Goal: Task Accomplishment & Management: Manage account settings

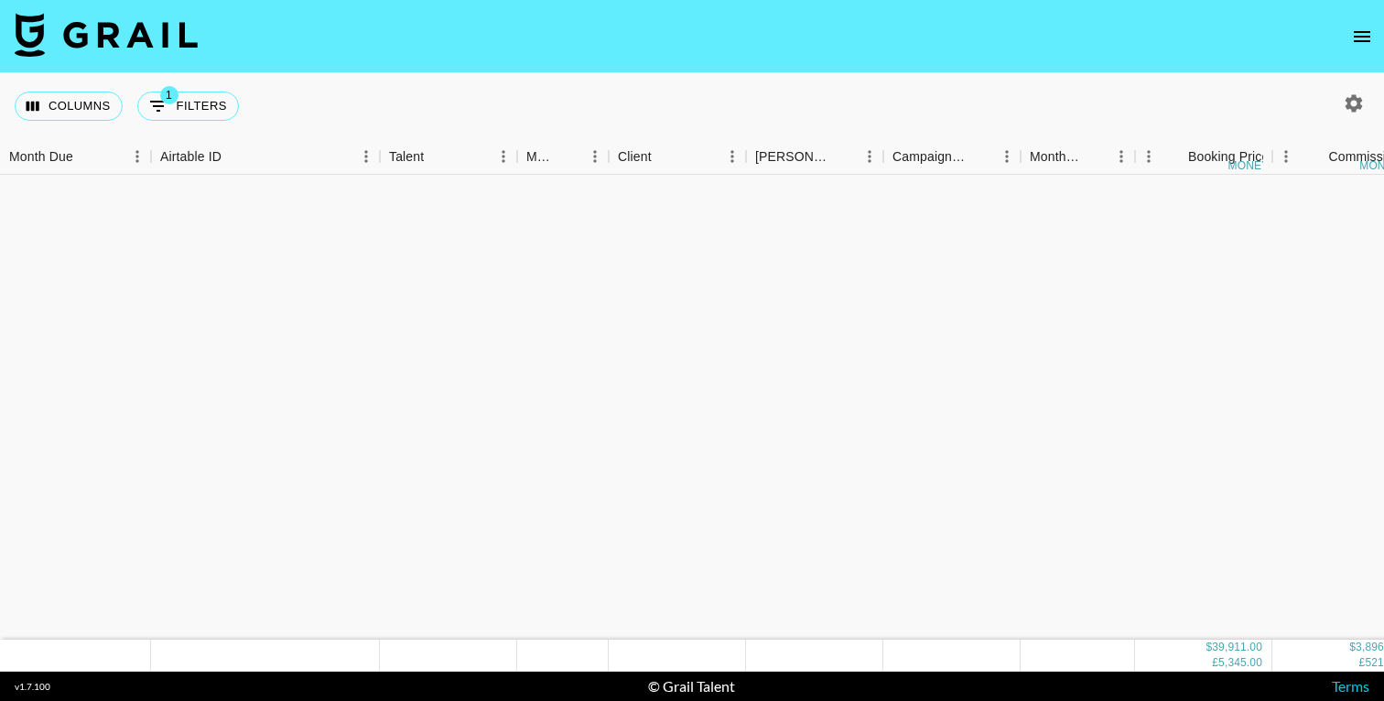
scroll to position [1411, 0]
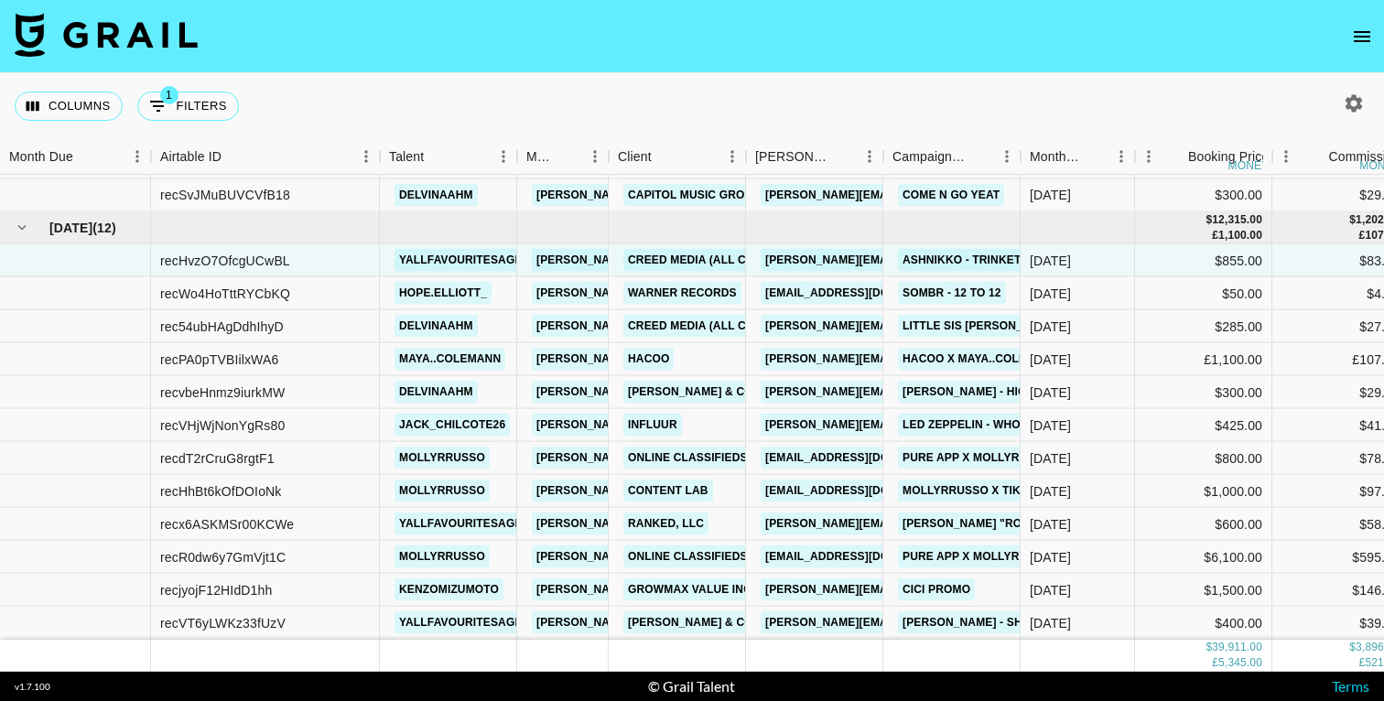
click at [876, 106] on div "Columns 1 Filters + Booking" at bounding box center [692, 106] width 1384 height 66
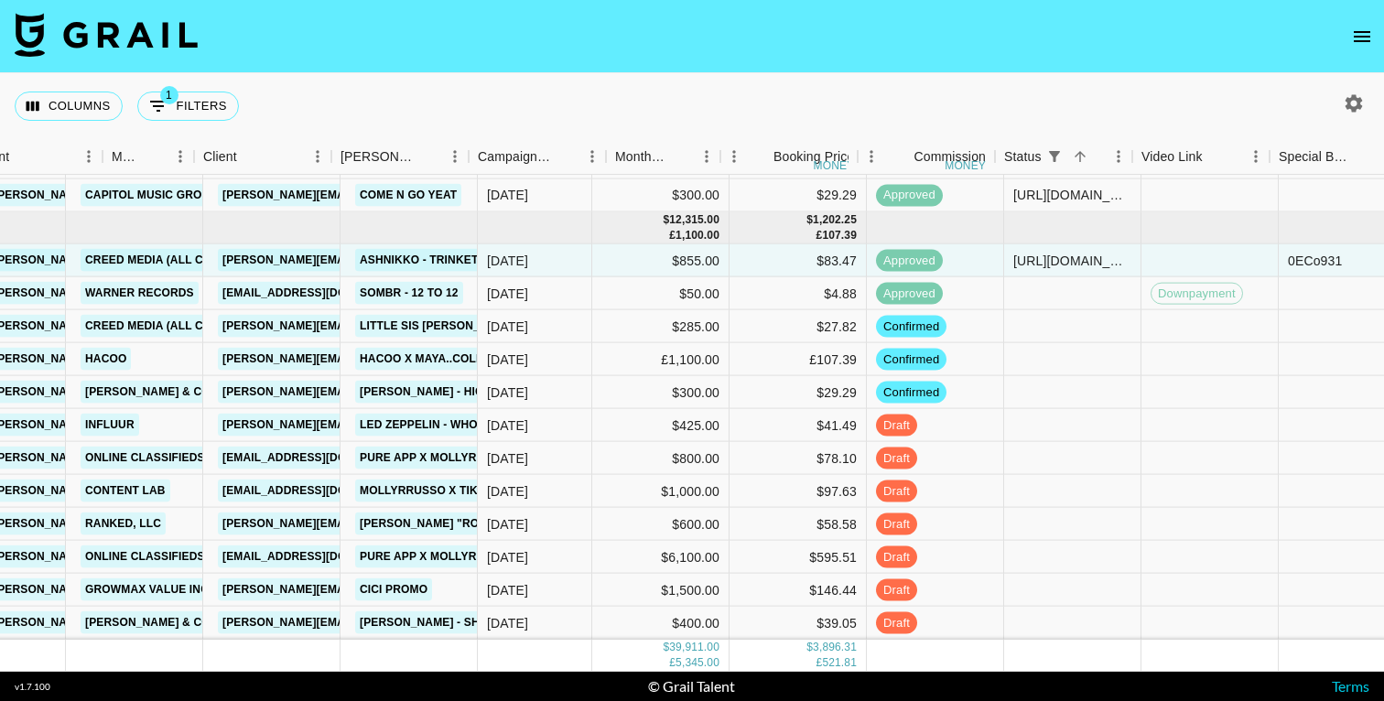
scroll to position [1411, 580]
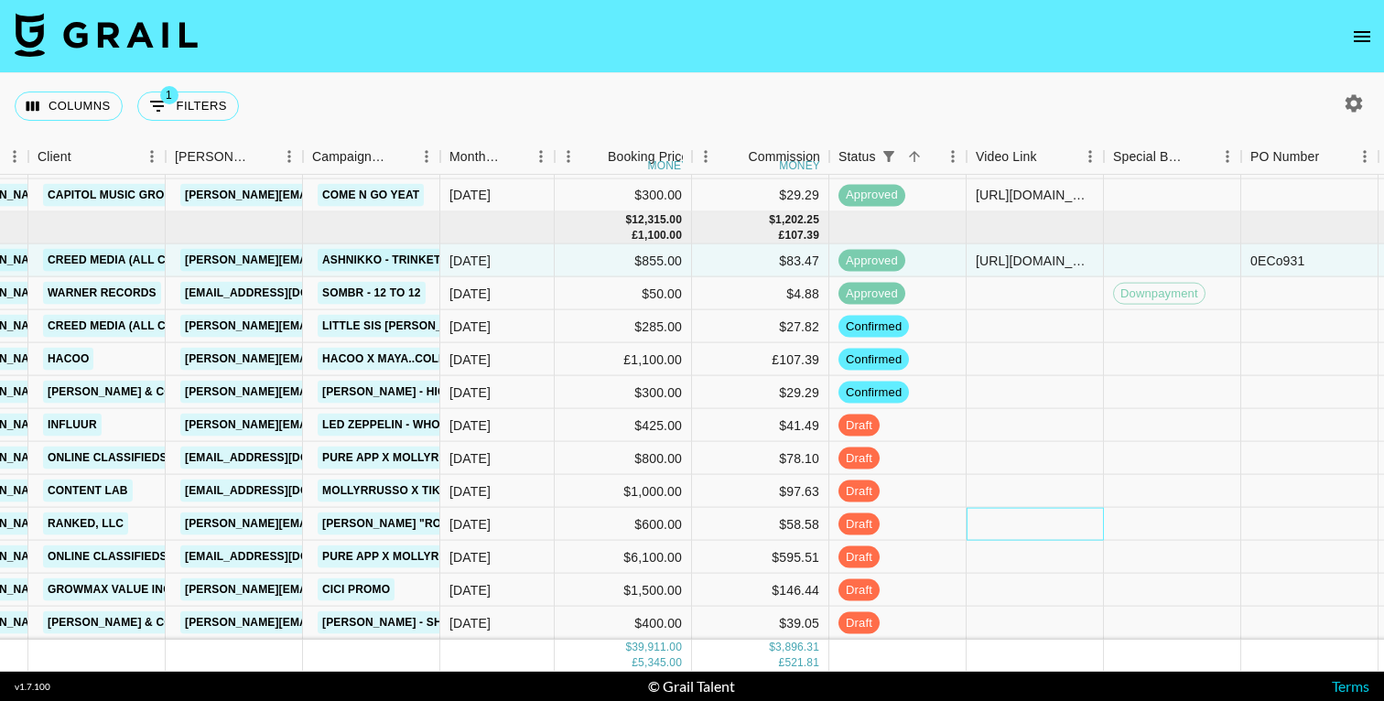
click at [1008, 526] on div at bounding box center [1034, 524] width 137 height 33
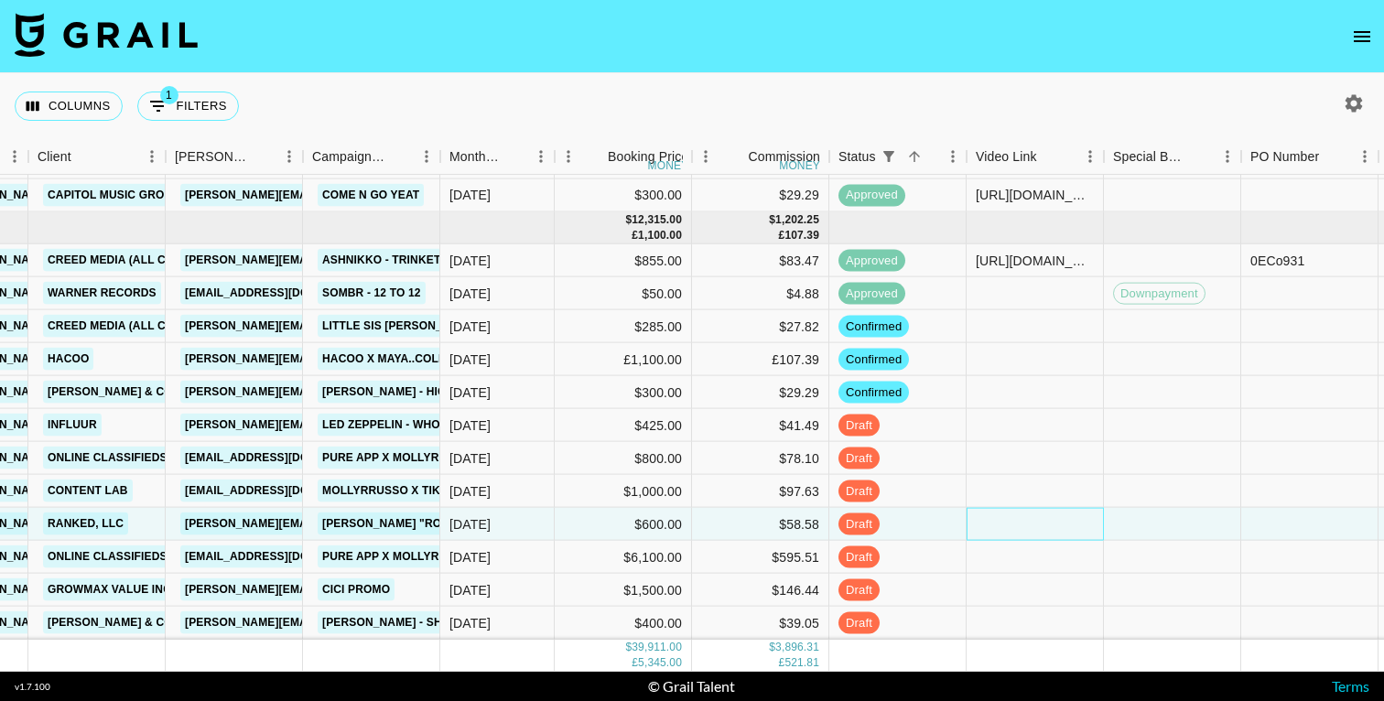
click at [1008, 526] on div at bounding box center [1034, 524] width 137 height 33
click at [1019, 526] on input "[URL][DOMAIN_NAME]" at bounding box center [1034, 523] width 135 height 15
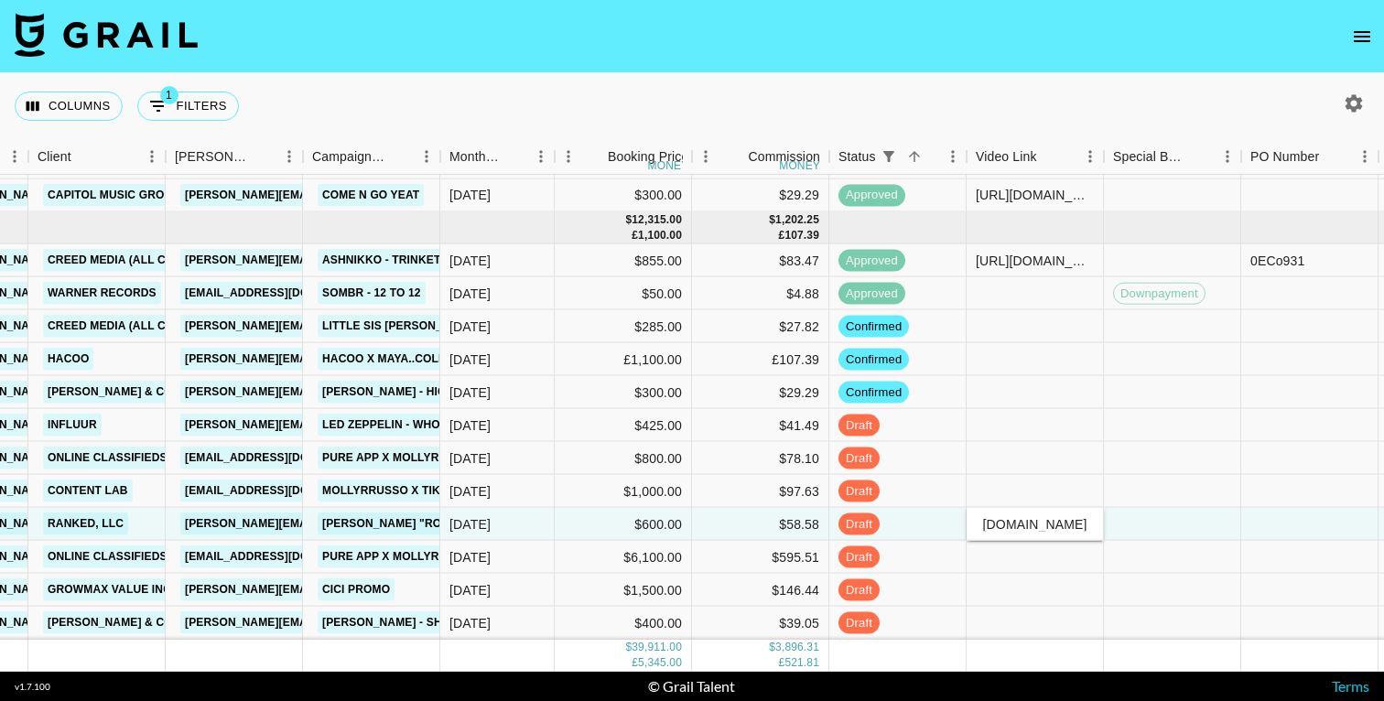
click at [1019, 526] on input "[URL][DOMAIN_NAME]" at bounding box center [1034, 523] width 135 height 15
type input "[URL][DOMAIN_NAME]"
click at [1177, 528] on div at bounding box center [1172, 524] width 137 height 33
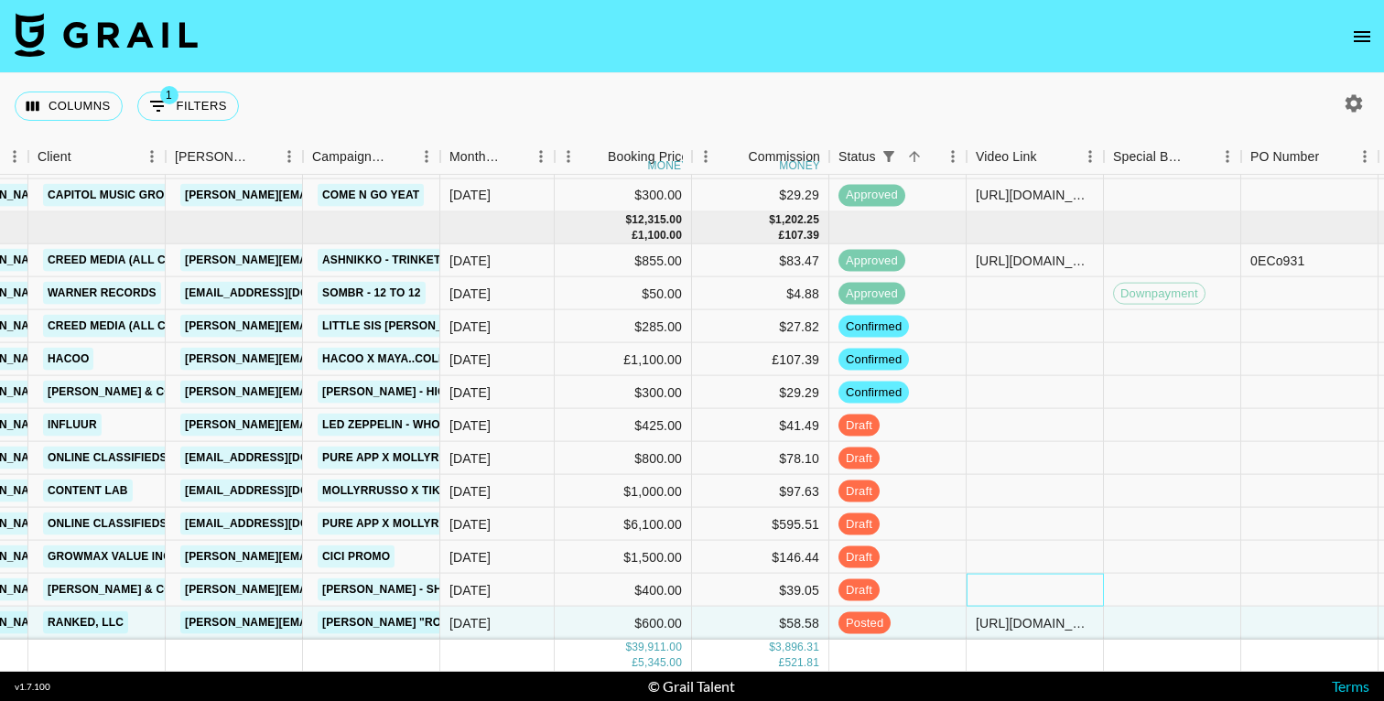
click at [1048, 592] on div at bounding box center [1034, 590] width 137 height 33
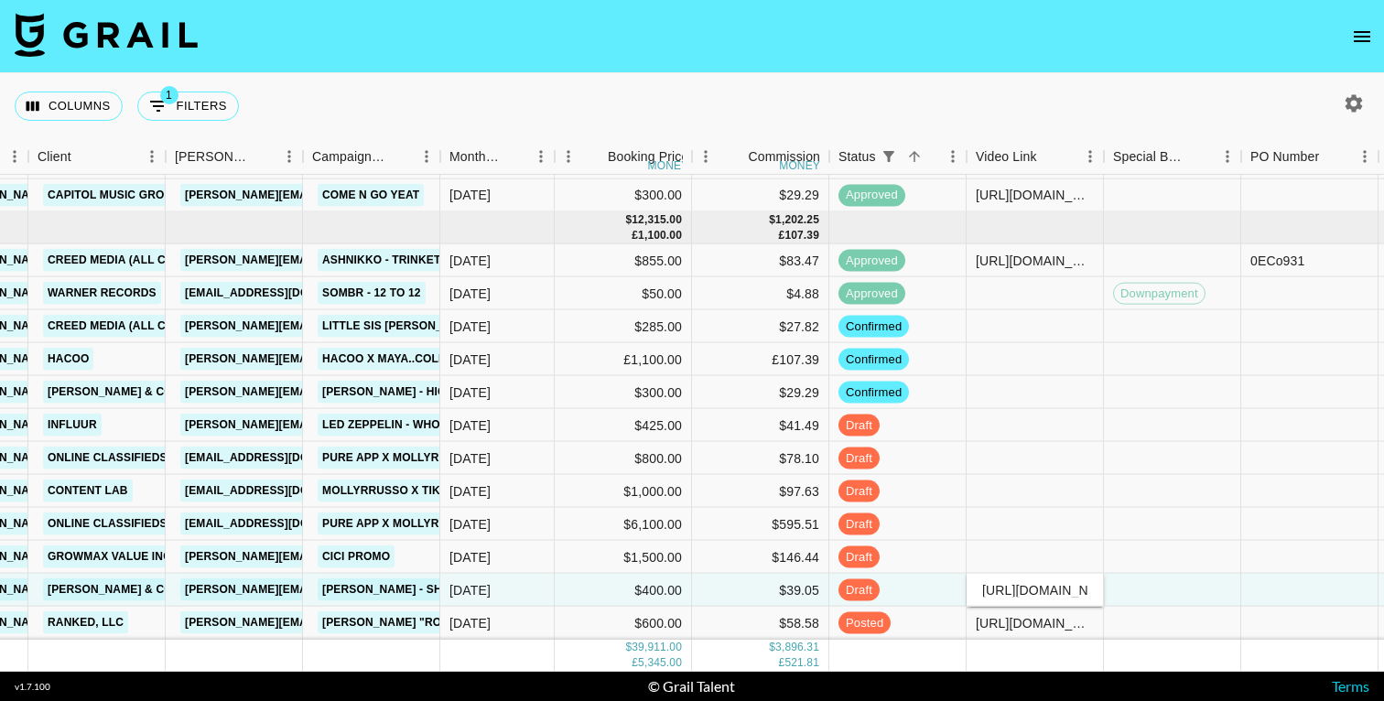
scroll to position [0, 348]
type input "[URL][DOMAIN_NAME]"
click at [1139, 647] on div at bounding box center [1172, 656] width 137 height 32
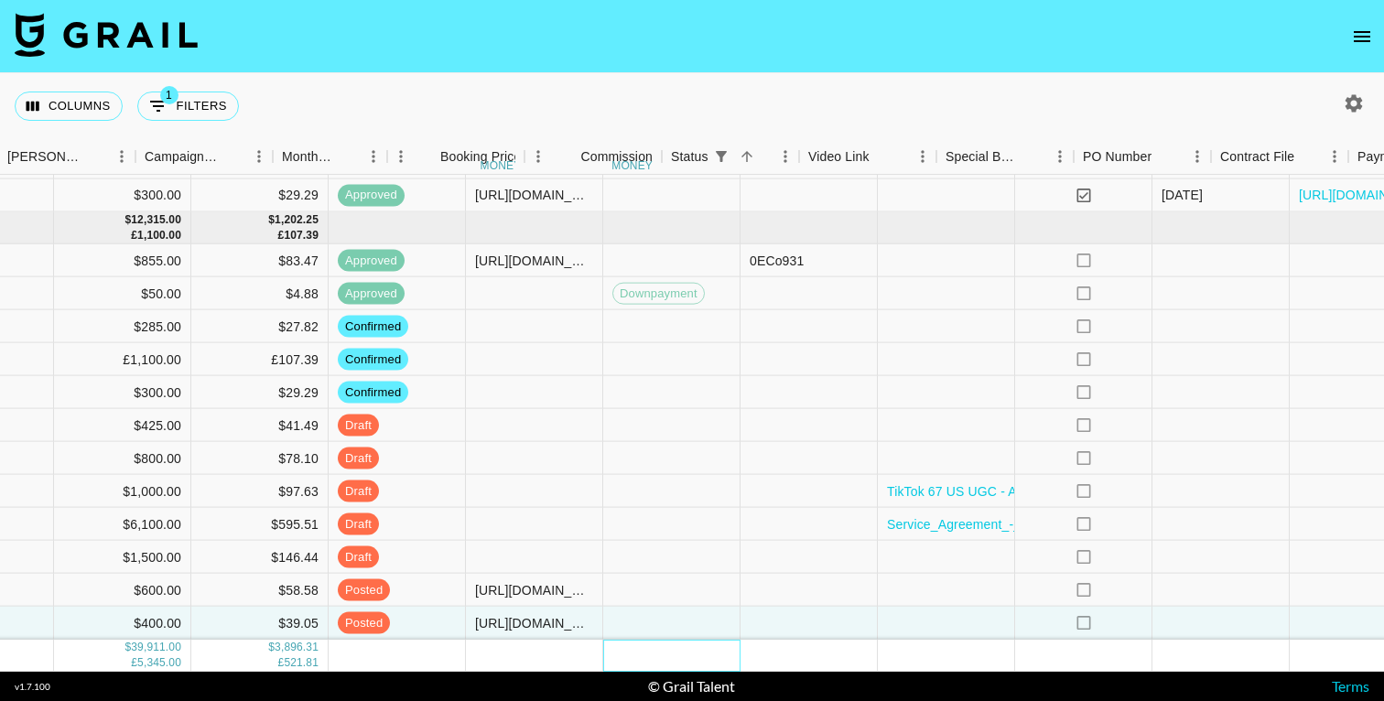
scroll to position [1411, 1197]
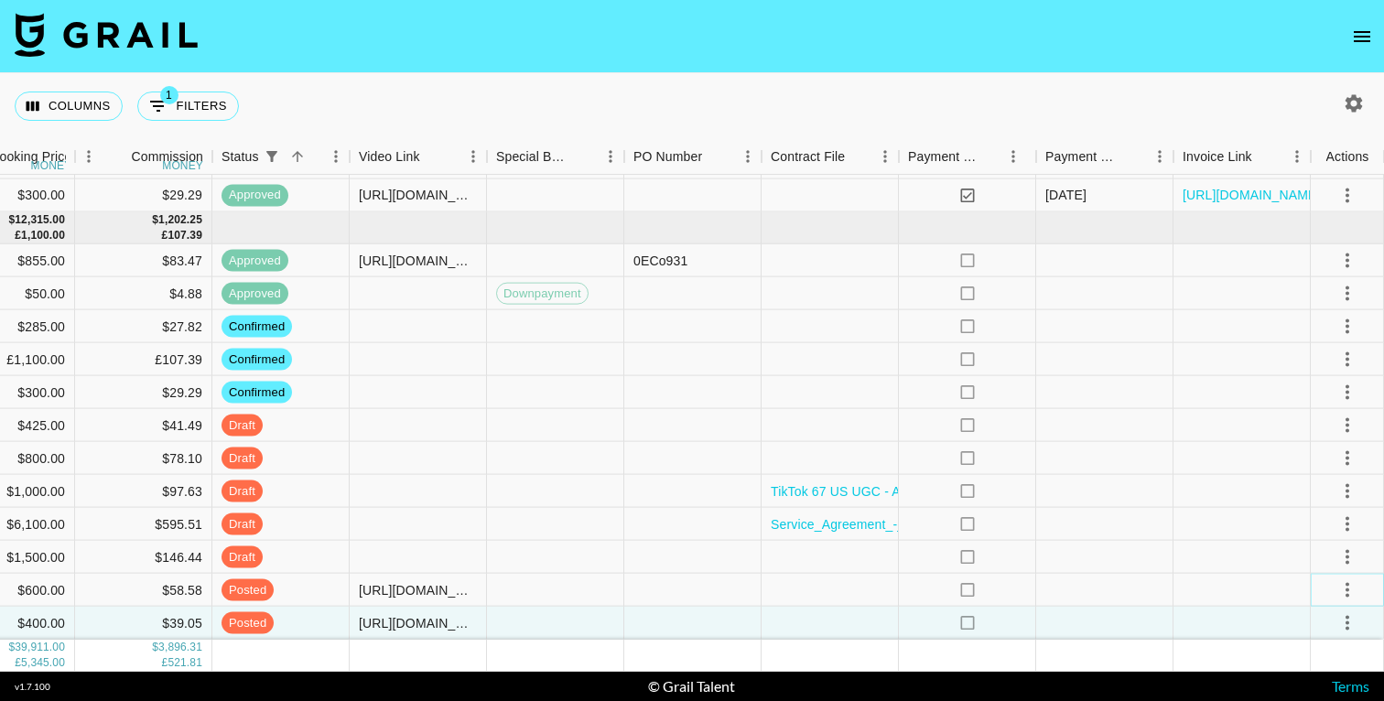
click at [1350, 582] on icon "select merge strategy" at bounding box center [1347, 589] width 22 height 22
click at [1322, 548] on div "Approve" at bounding box center [1307, 550] width 56 height 22
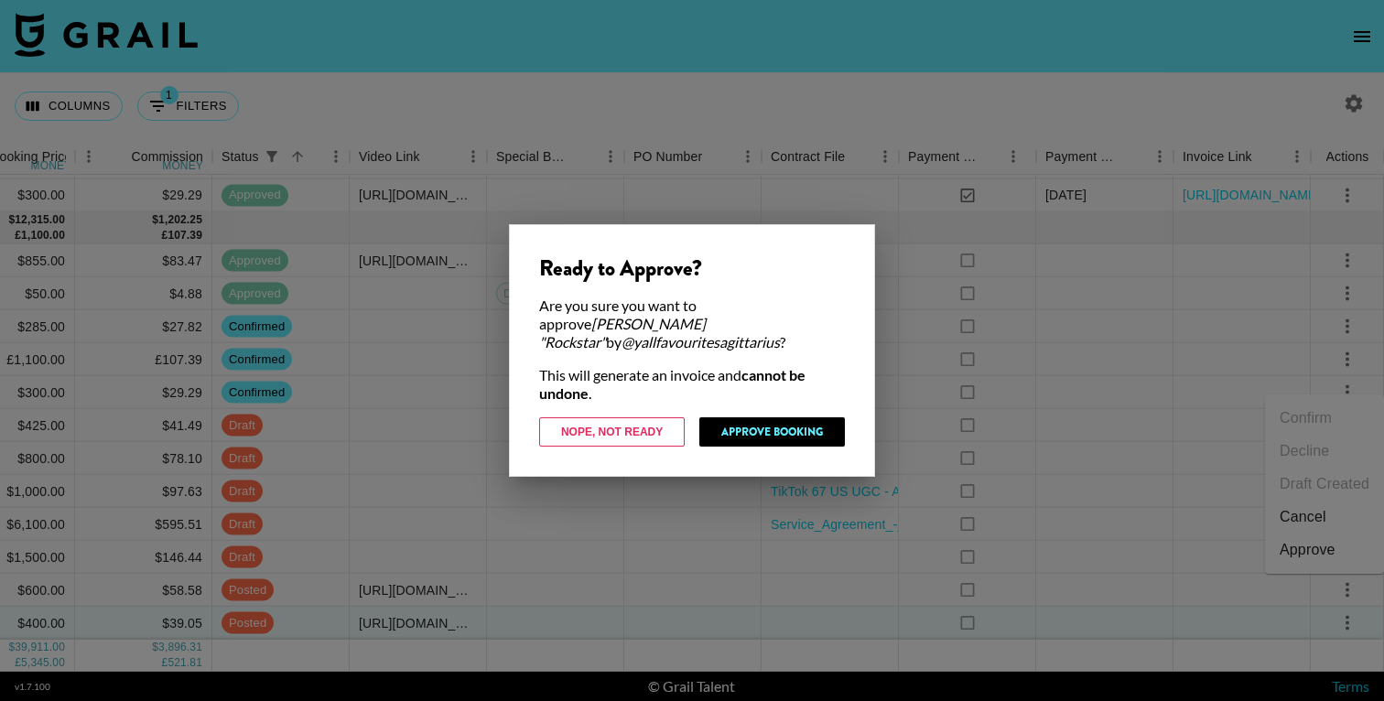
click at [787, 405] on div "Ready to Approve? Are you sure you want to approve [PERSON_NAME] "Rockstar" by …" at bounding box center [692, 350] width 366 height 253
click at [784, 418] on button "Approve Booking" at bounding box center [771, 431] width 145 height 29
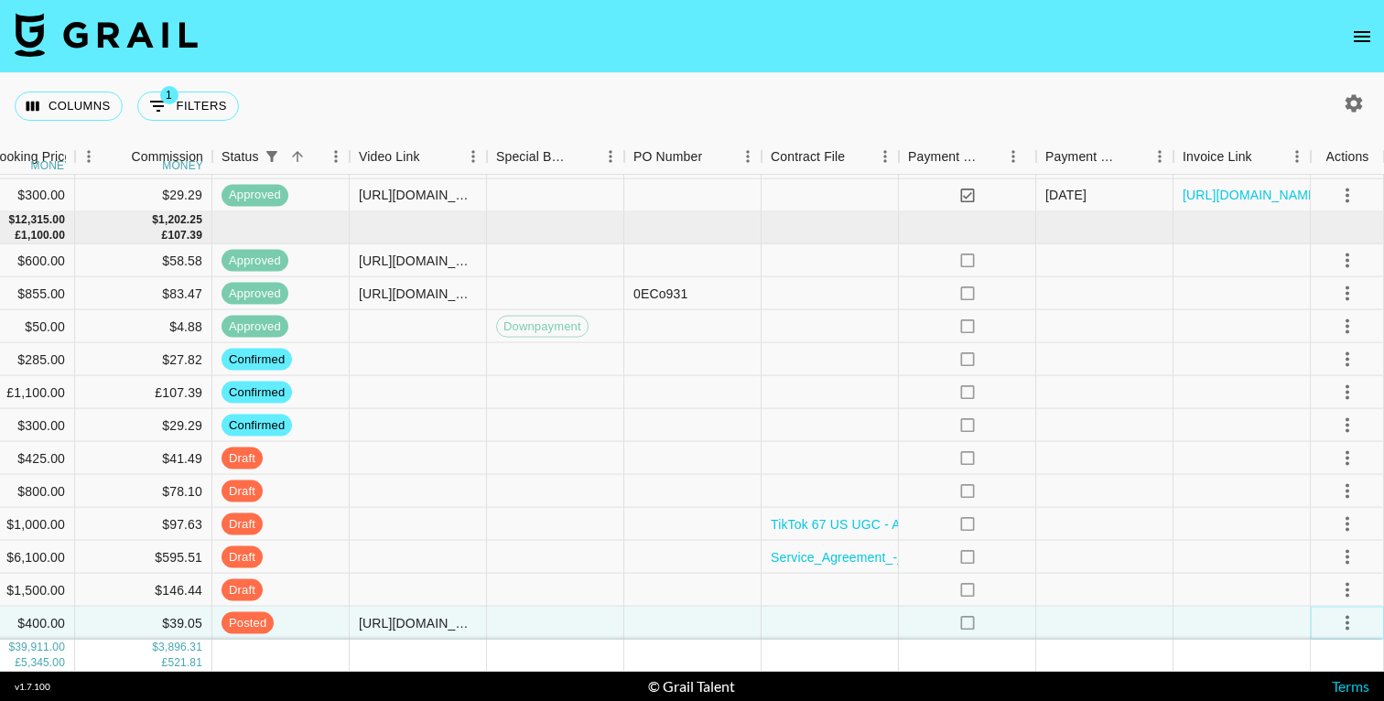
click at [1344, 614] on icon "select merge strategy" at bounding box center [1347, 622] width 22 height 22
click at [1302, 581] on div "Approve" at bounding box center [1307, 583] width 56 height 22
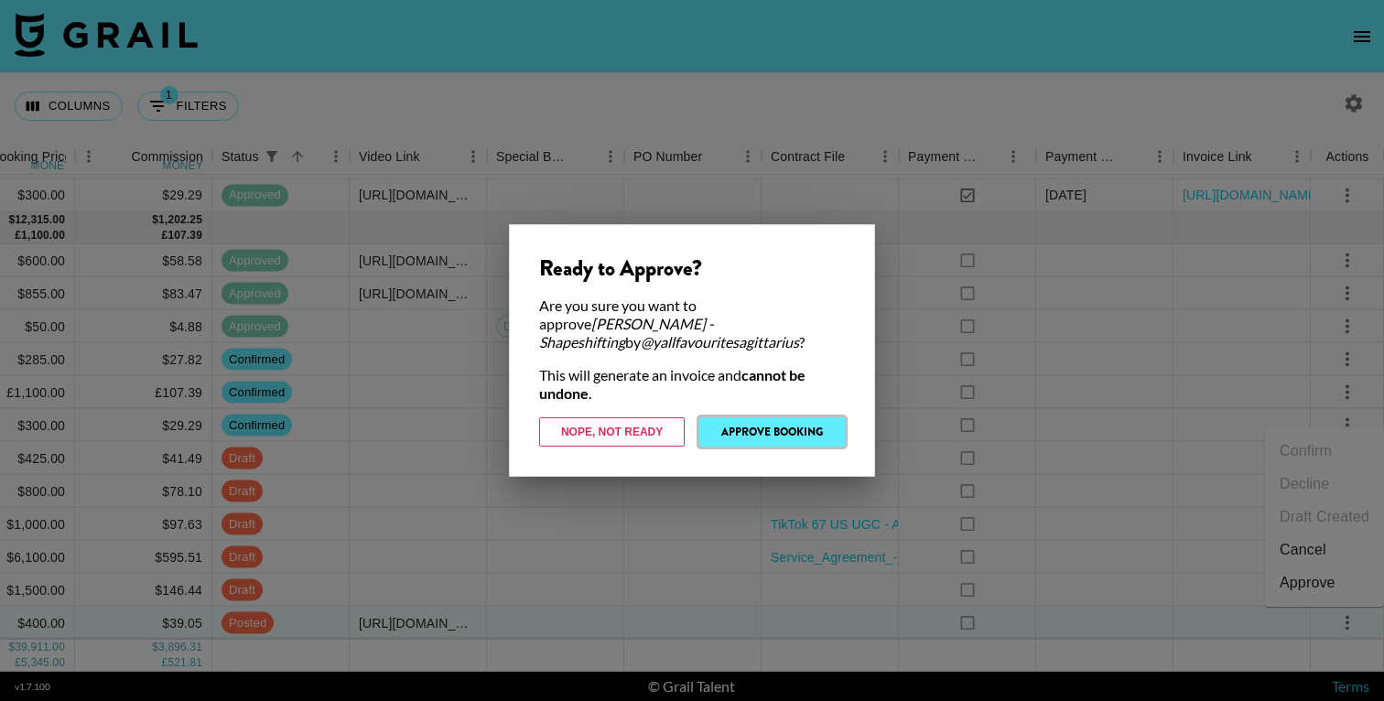
click at [792, 435] on button "Approve Booking" at bounding box center [771, 431] width 145 height 29
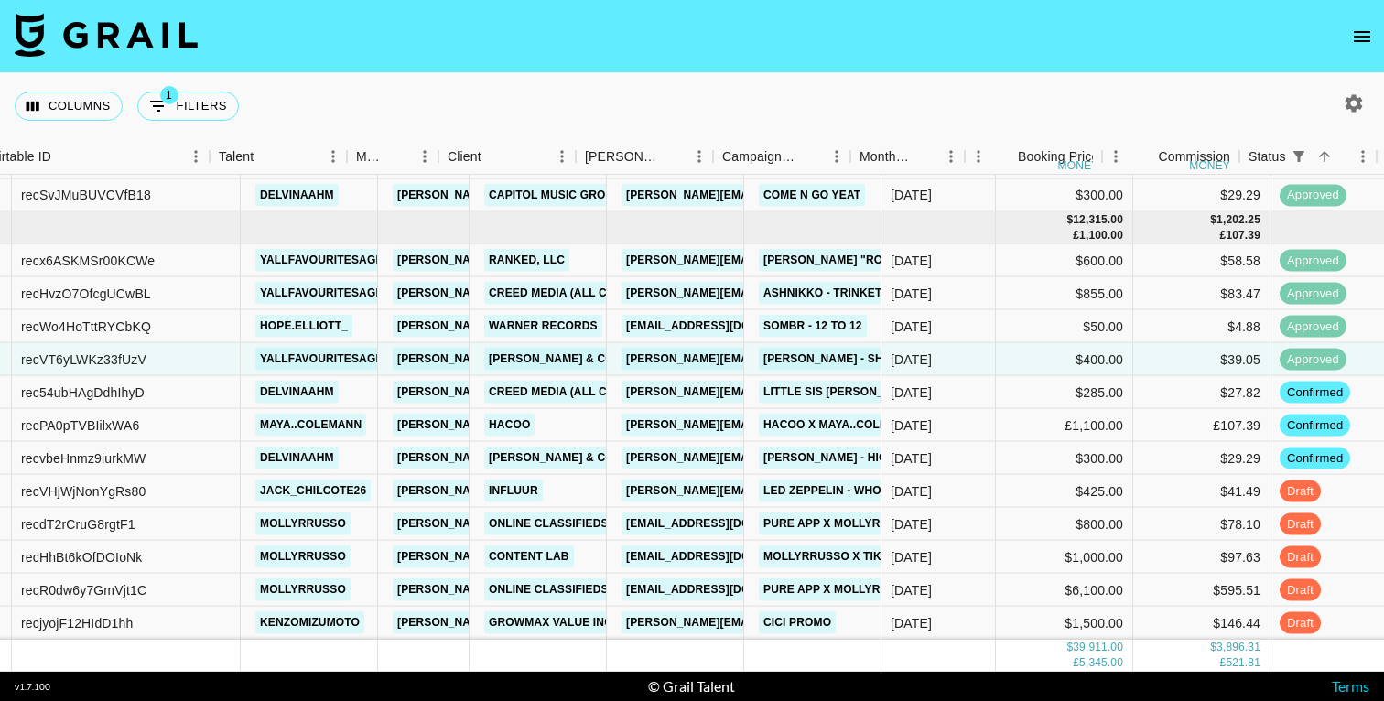
scroll to position [1411, 0]
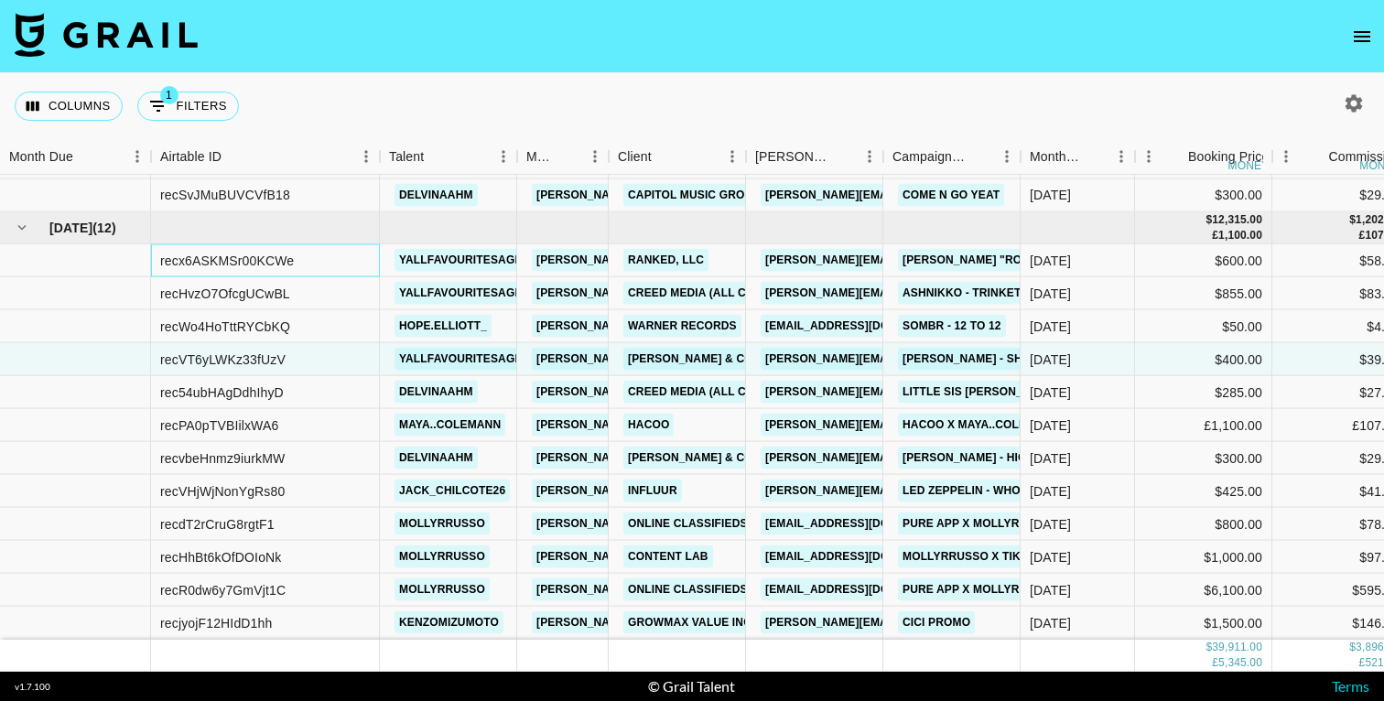
click at [229, 256] on div "recx6ASKMSr00KCWe" at bounding box center [227, 260] width 134 height 18
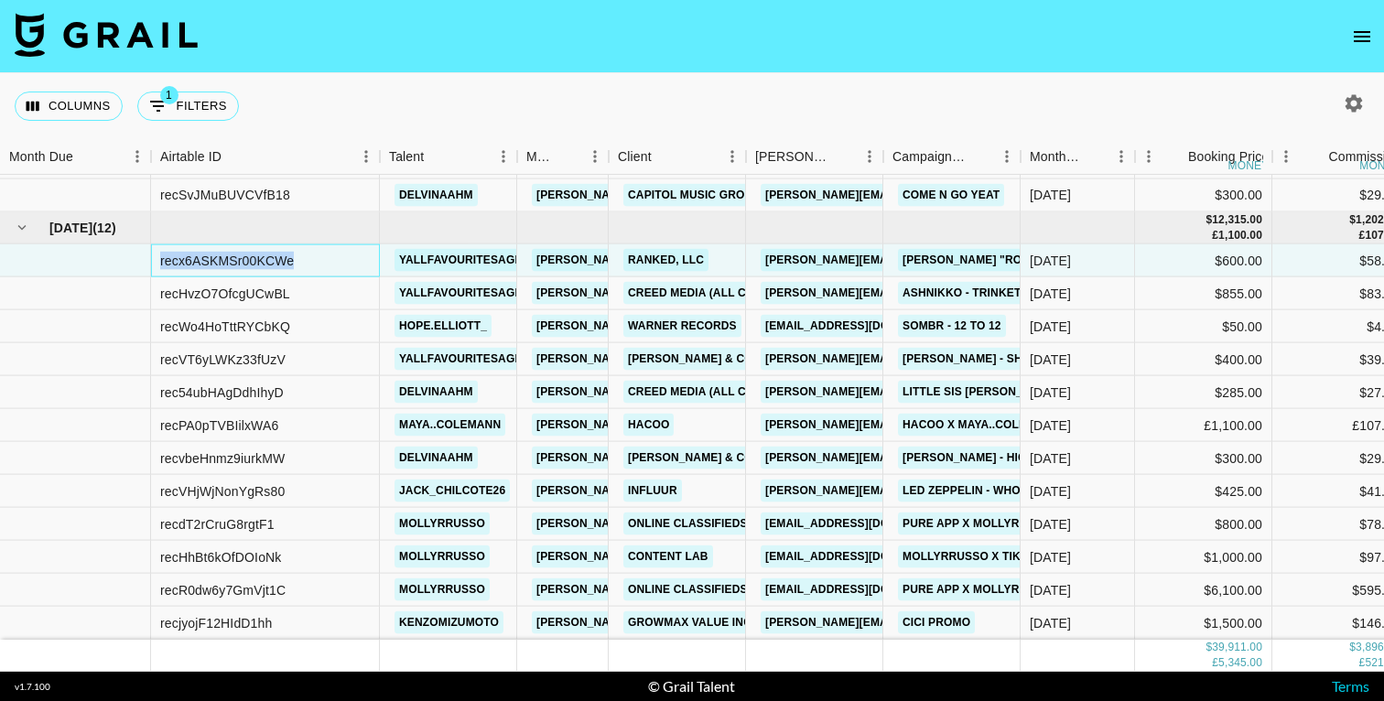
copy div "recx6ASKMSr00KCWe"
click at [230, 350] on div "recVT6yLWKz33fUzV" at bounding box center [222, 359] width 125 height 18
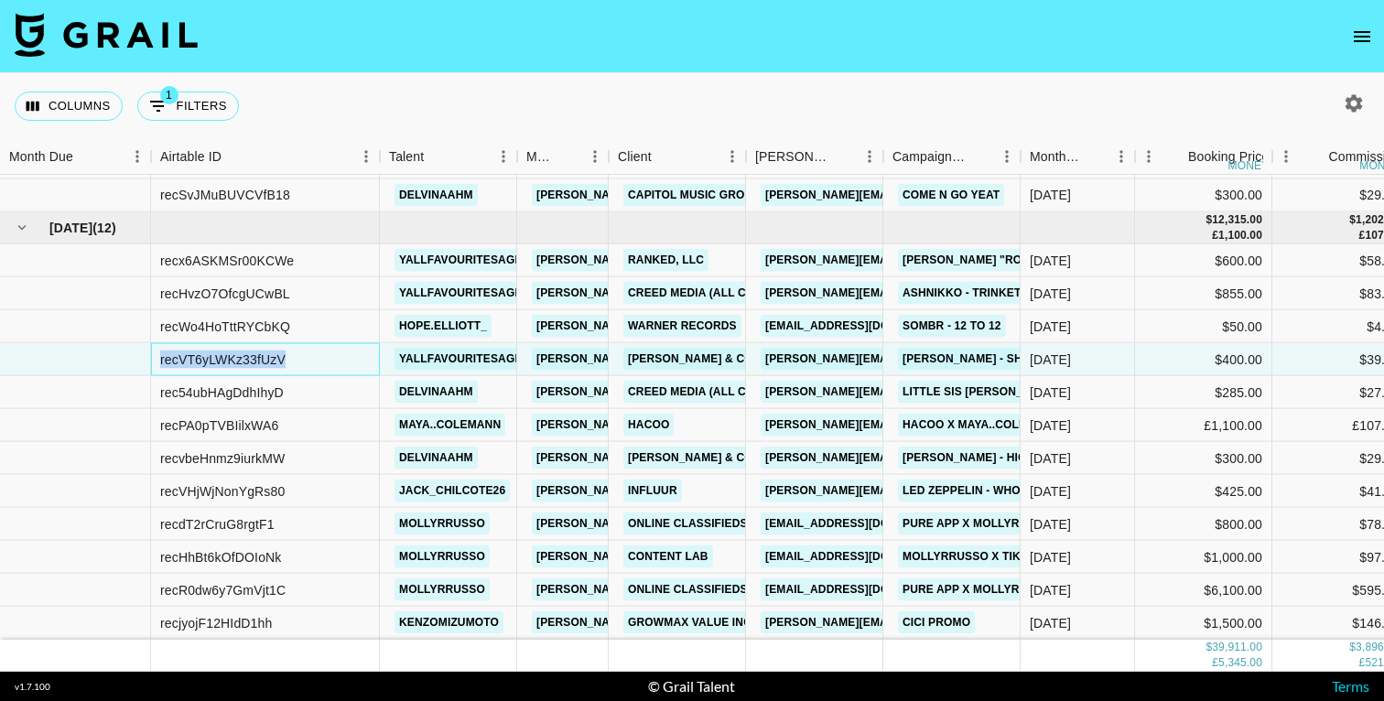
click at [230, 350] on div "recVT6yLWKz33fUzV" at bounding box center [222, 359] width 125 height 18
copy div "recVT6yLWKz33fUzV"
click at [463, 85] on div "Columns 1 Filters + Booking" at bounding box center [692, 106] width 1384 height 66
click at [55, 121] on div "Columns 1 Filters + Booking" at bounding box center [131, 106] width 232 height 66
click at [59, 105] on button "Columns" at bounding box center [69, 106] width 108 height 29
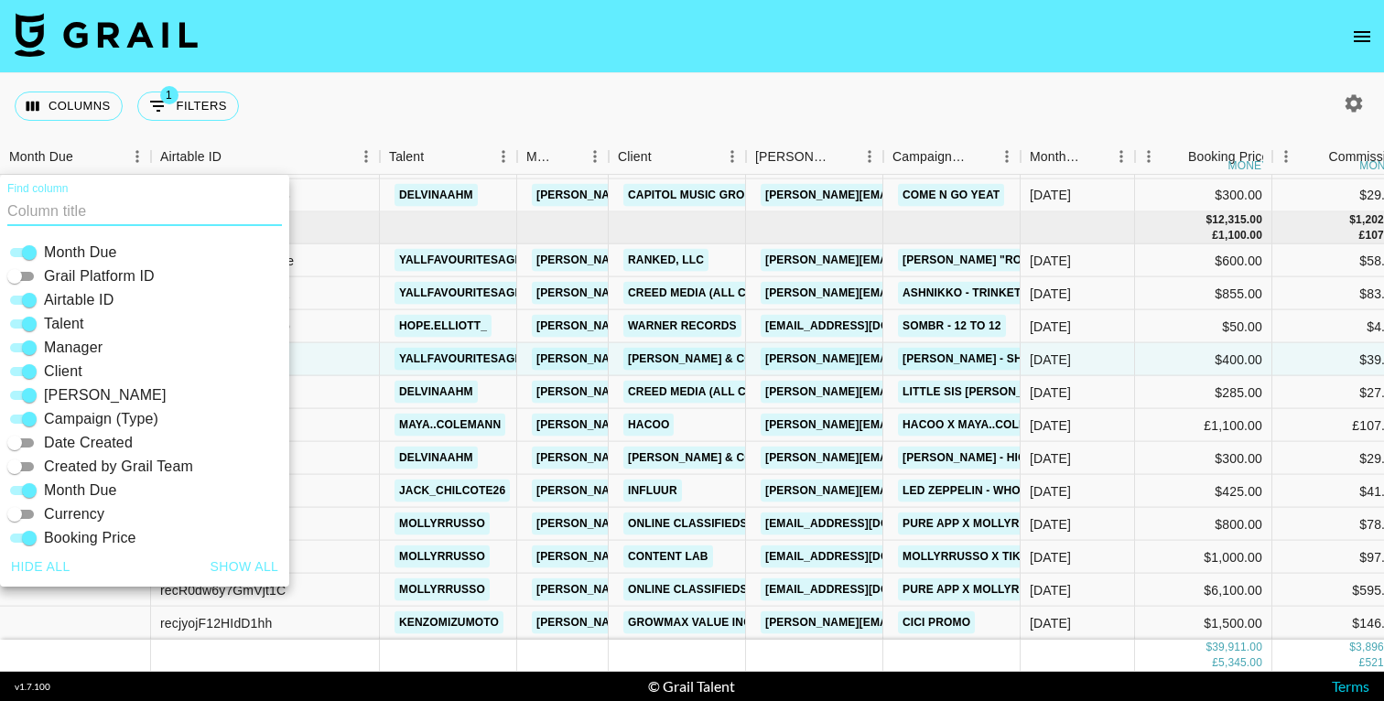
click at [24, 342] on input "Manager" at bounding box center [29, 348] width 66 height 22
checkbox input "false"
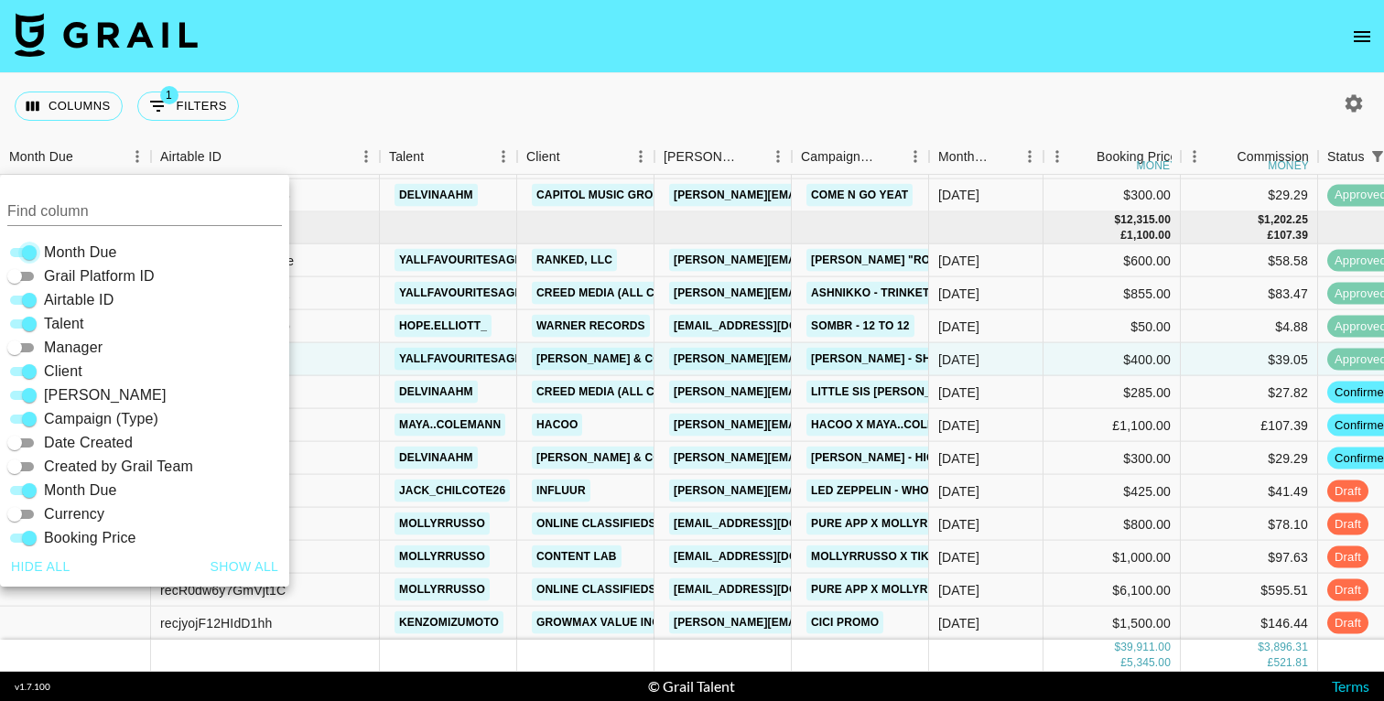
click at [26, 252] on input "Month Due" at bounding box center [29, 253] width 66 height 22
checkbox input "false"
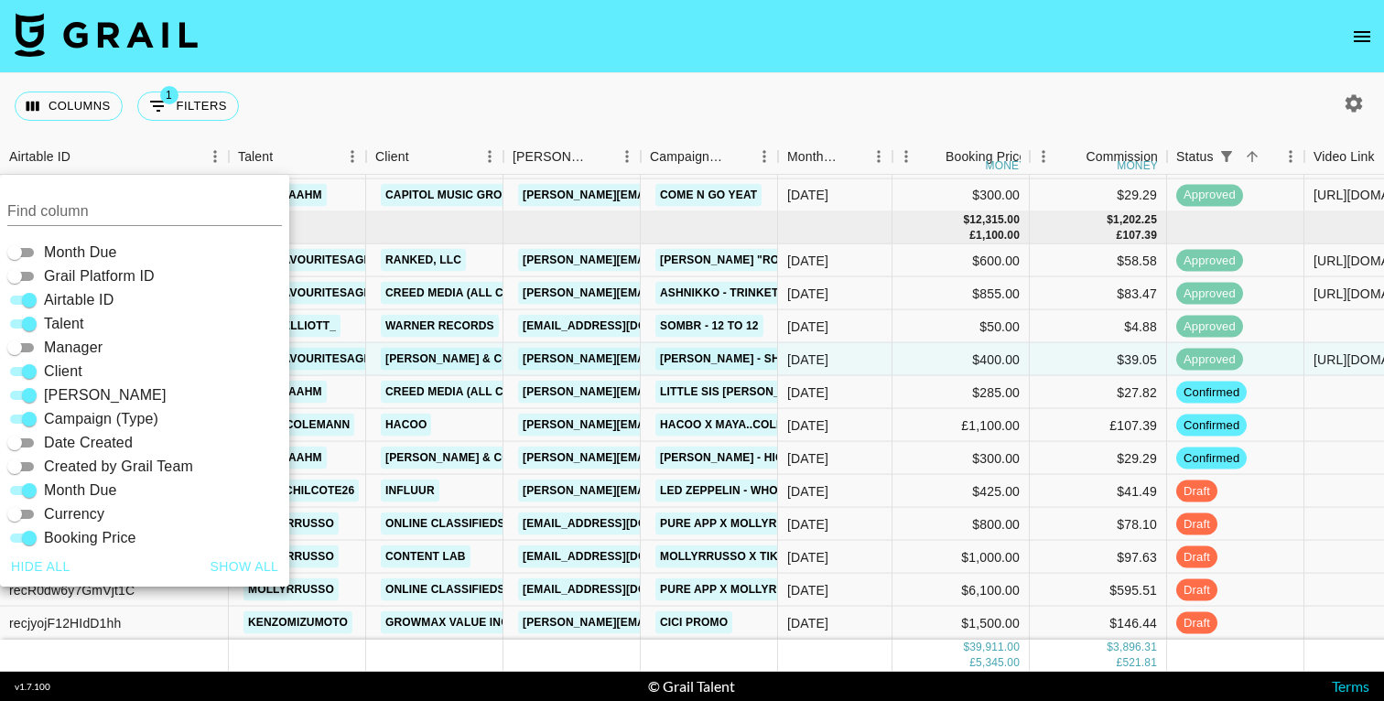
click at [355, 65] on nav at bounding box center [692, 36] width 1384 height 73
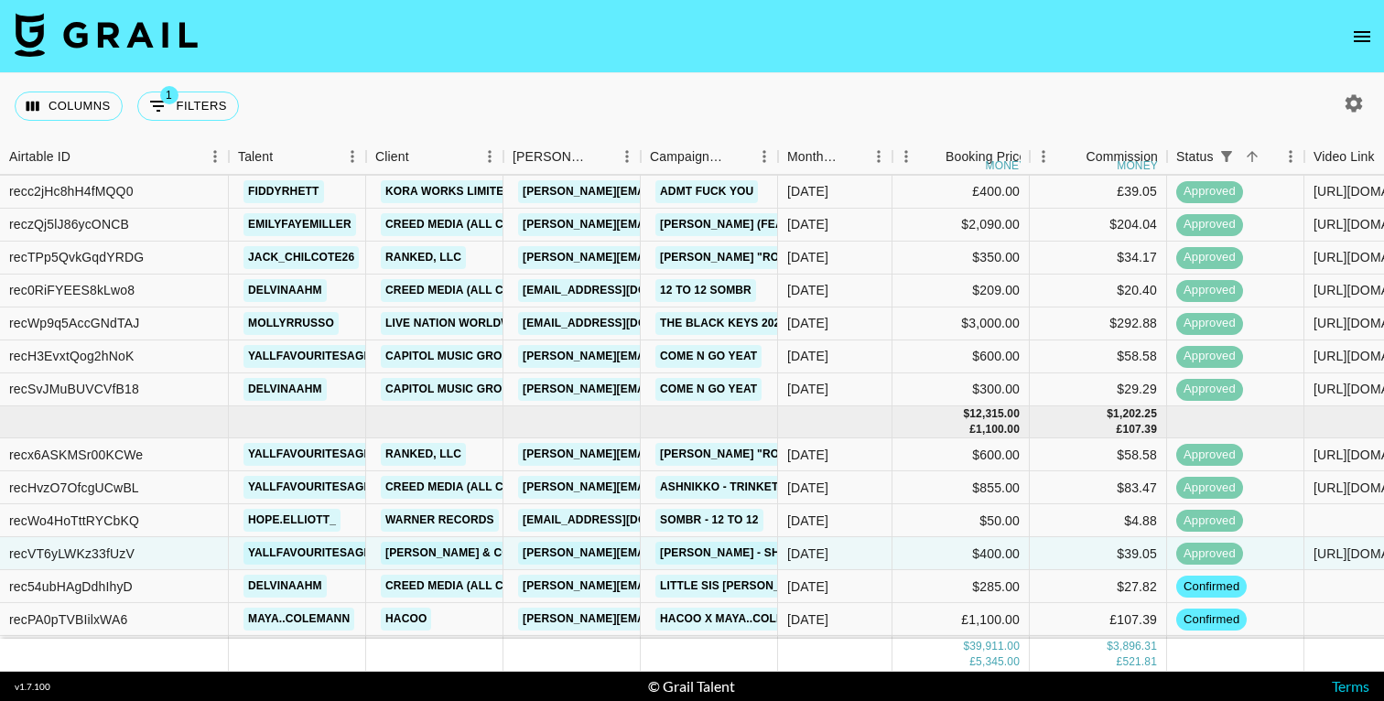
scroll to position [1410, 0]
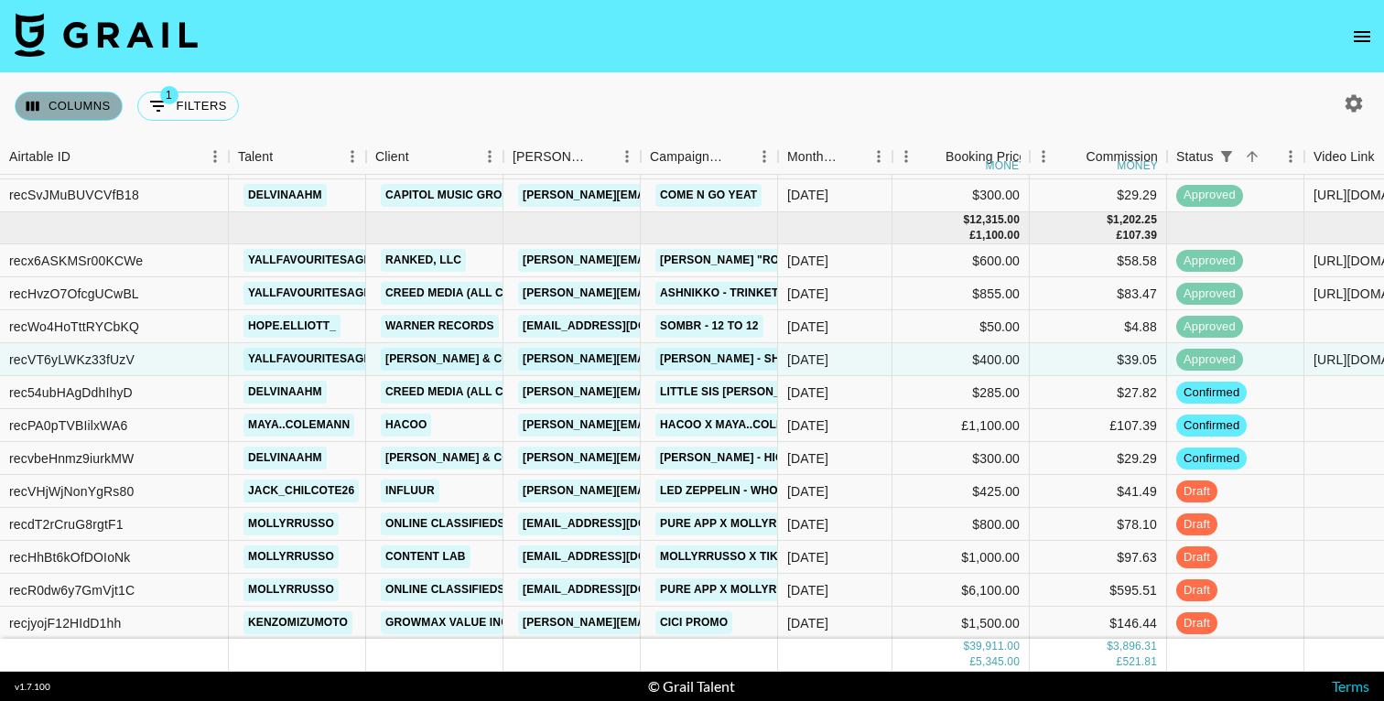
click at [96, 100] on button "Columns" at bounding box center [69, 106] width 108 height 29
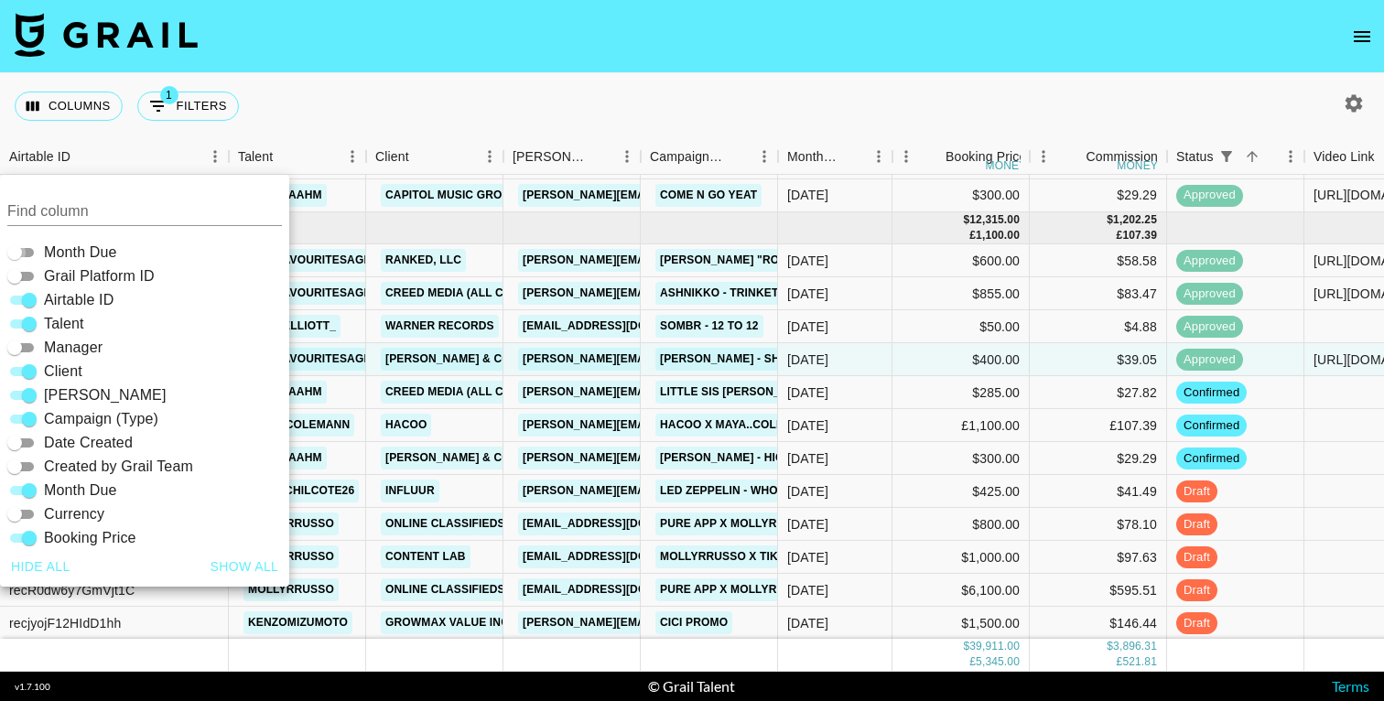
click at [22, 250] on input "Month Due" at bounding box center [15, 253] width 66 height 22
checkbox input "true"
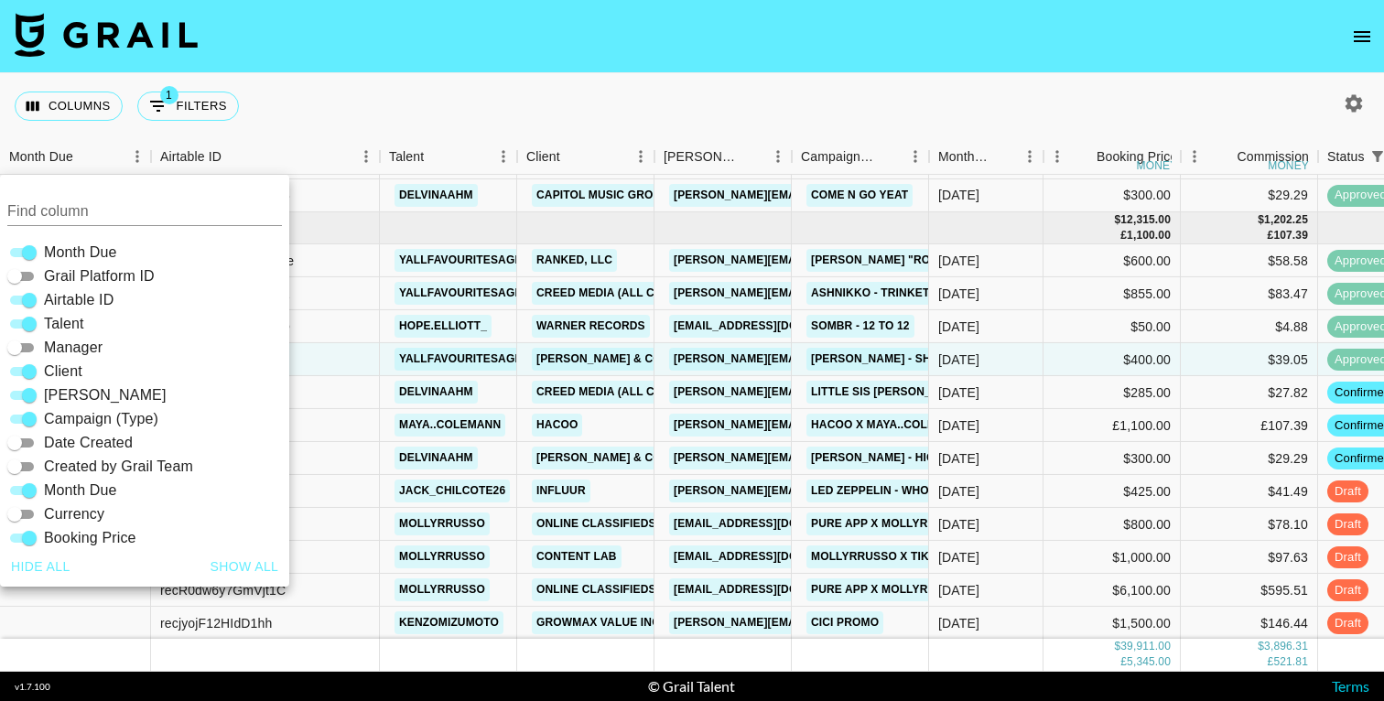
click at [509, 123] on div "Columns 1 Filters + Booking" at bounding box center [692, 106] width 1384 height 66
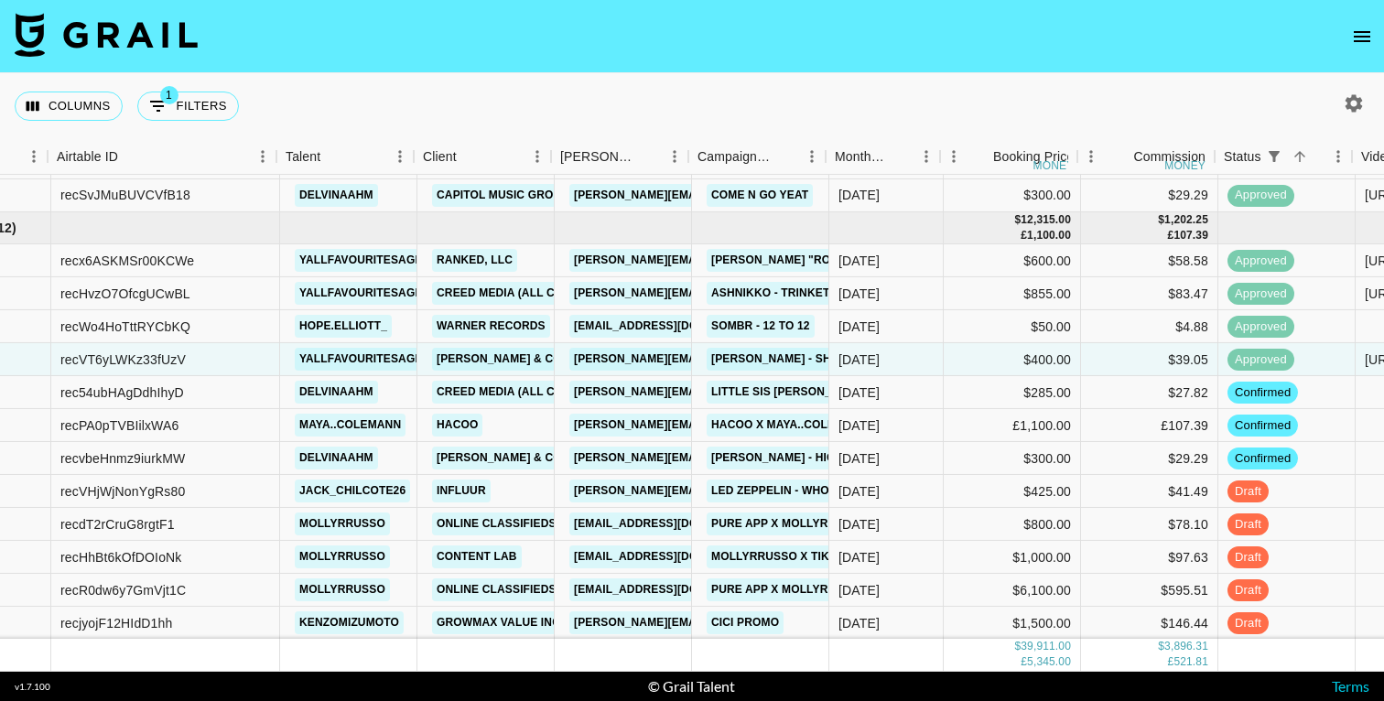
scroll to position [1410, 105]
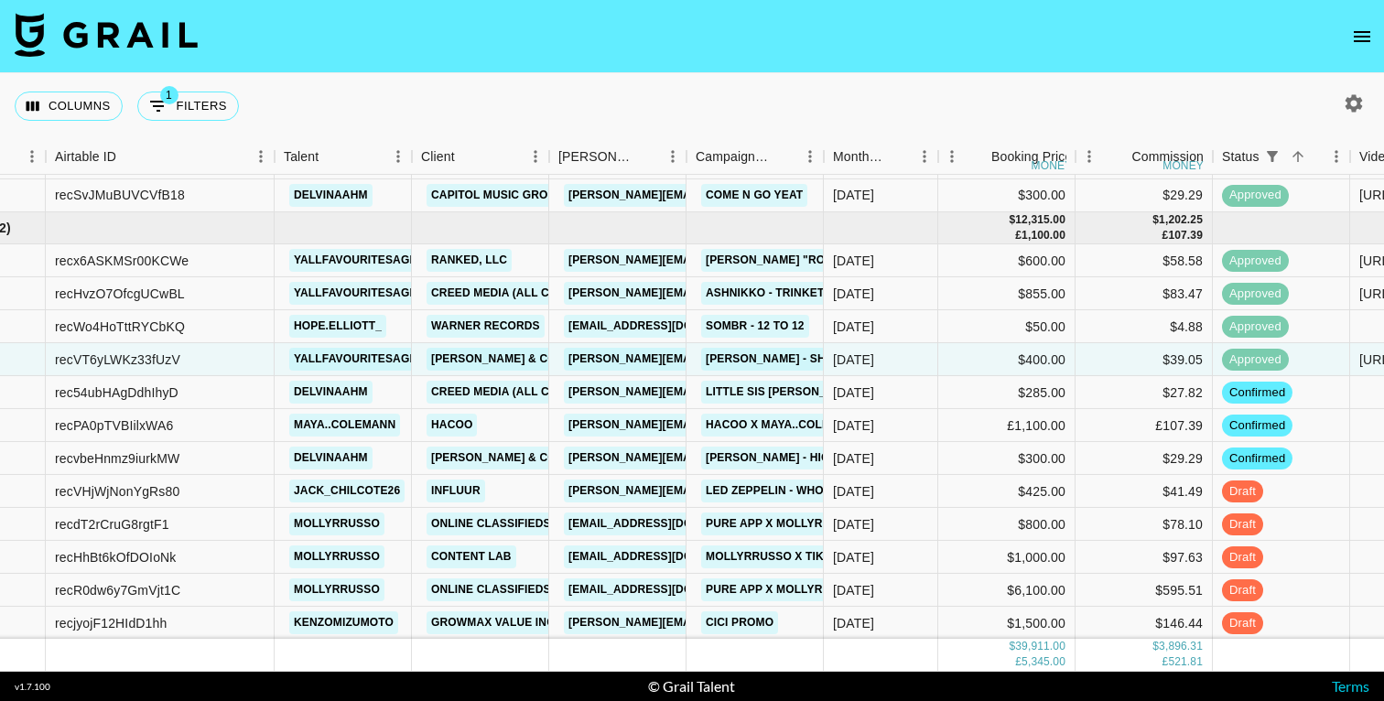
click at [1352, 29] on icon "open drawer" at bounding box center [1362, 37] width 22 height 22
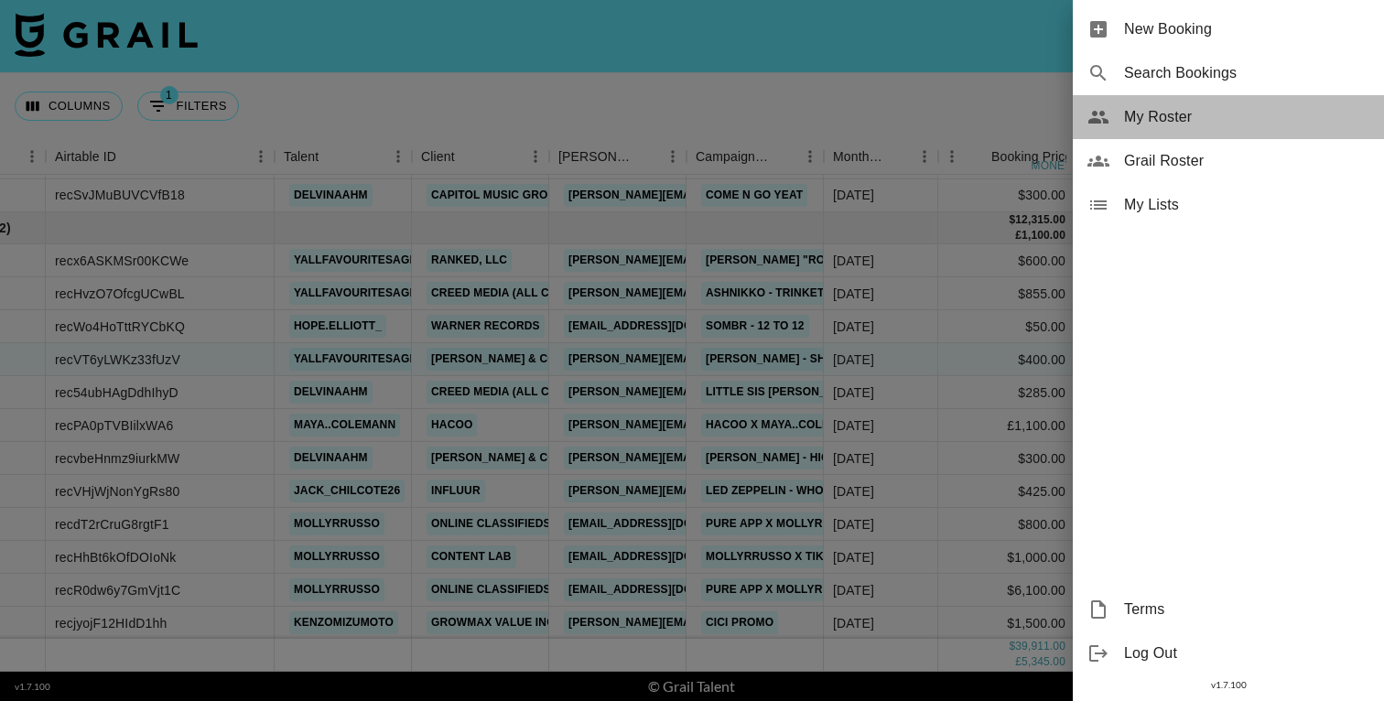
click at [1173, 123] on span "My Roster" at bounding box center [1246, 117] width 245 height 22
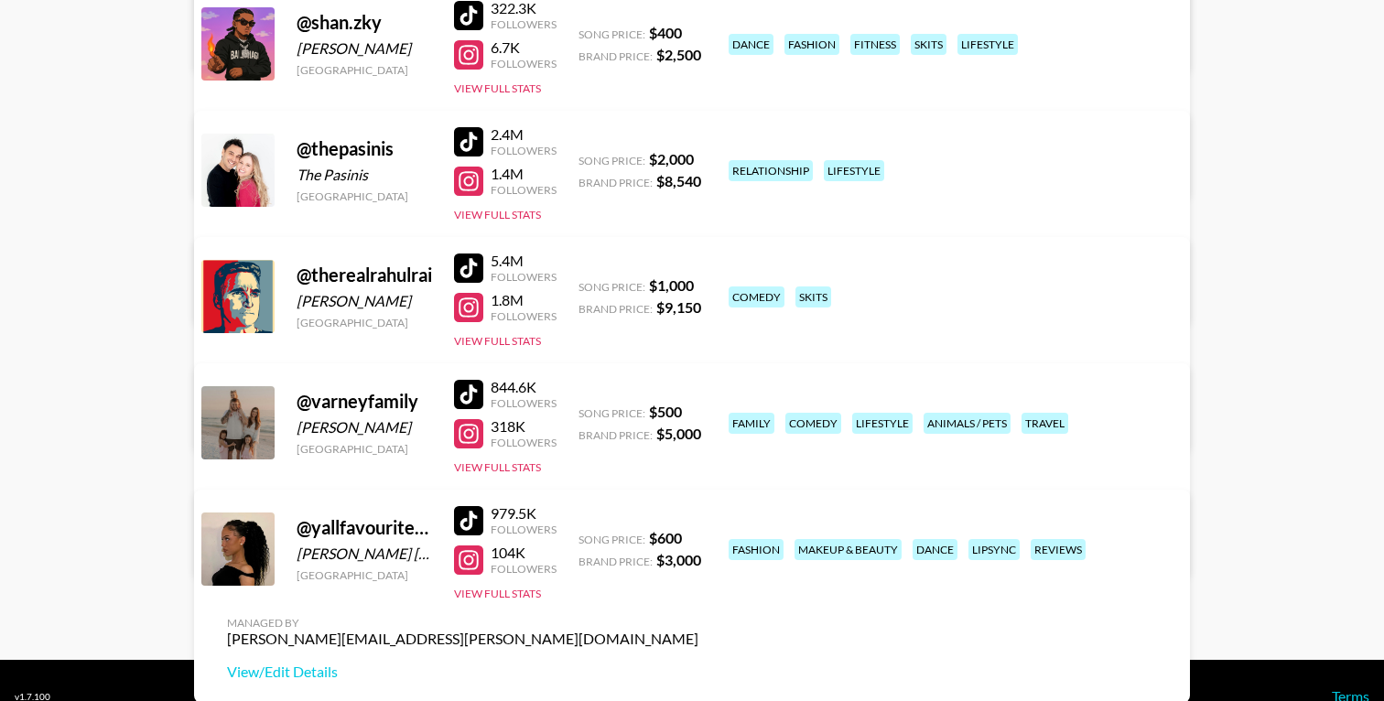
scroll to position [3680, 0]
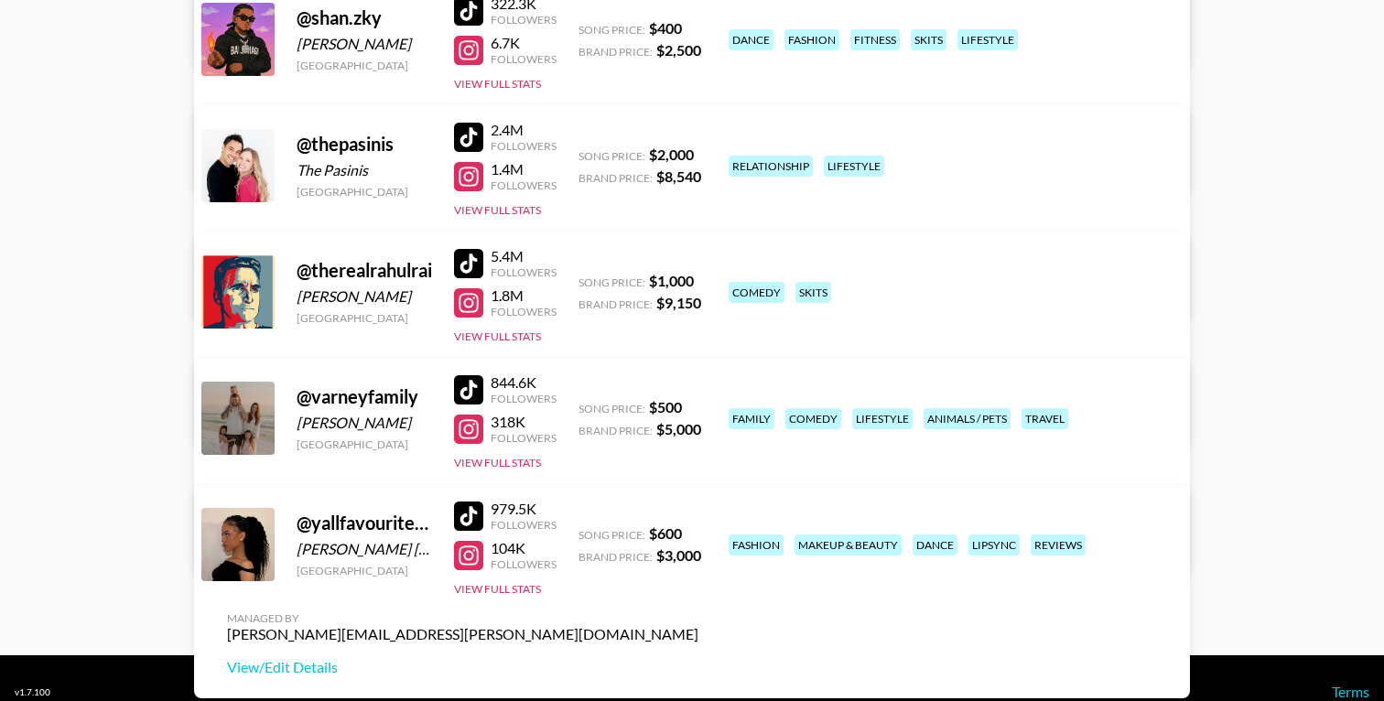
click at [698, 532] on link "View/Edit Details" at bounding box center [462, 541] width 471 height 18
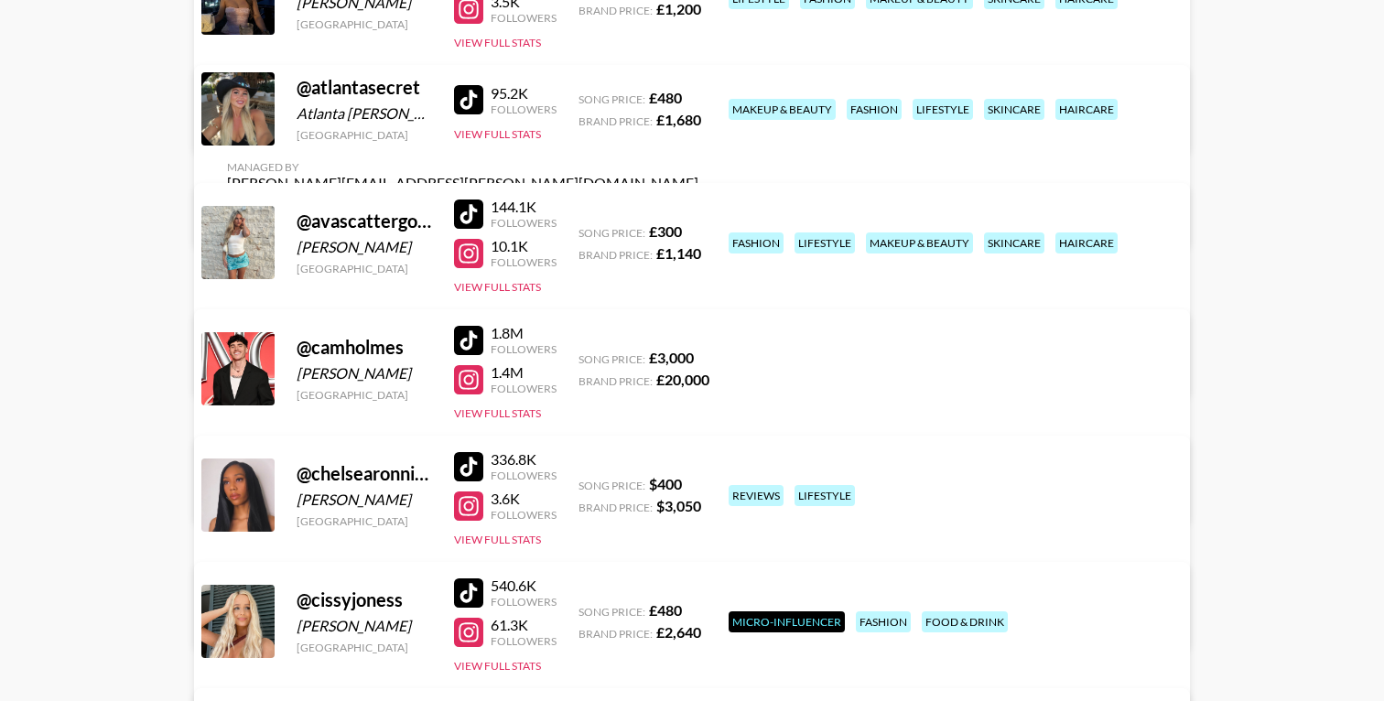
scroll to position [0, 0]
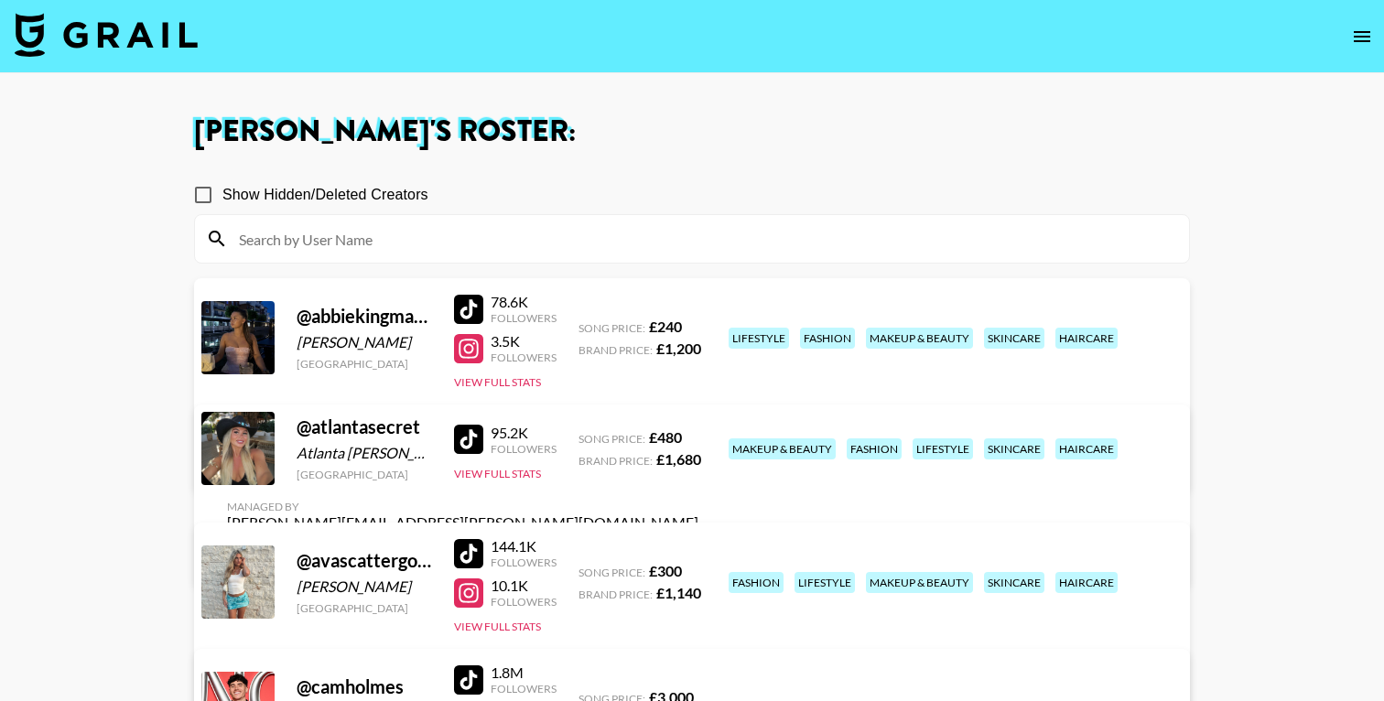
click at [153, 22] on img at bounding box center [106, 35] width 183 height 44
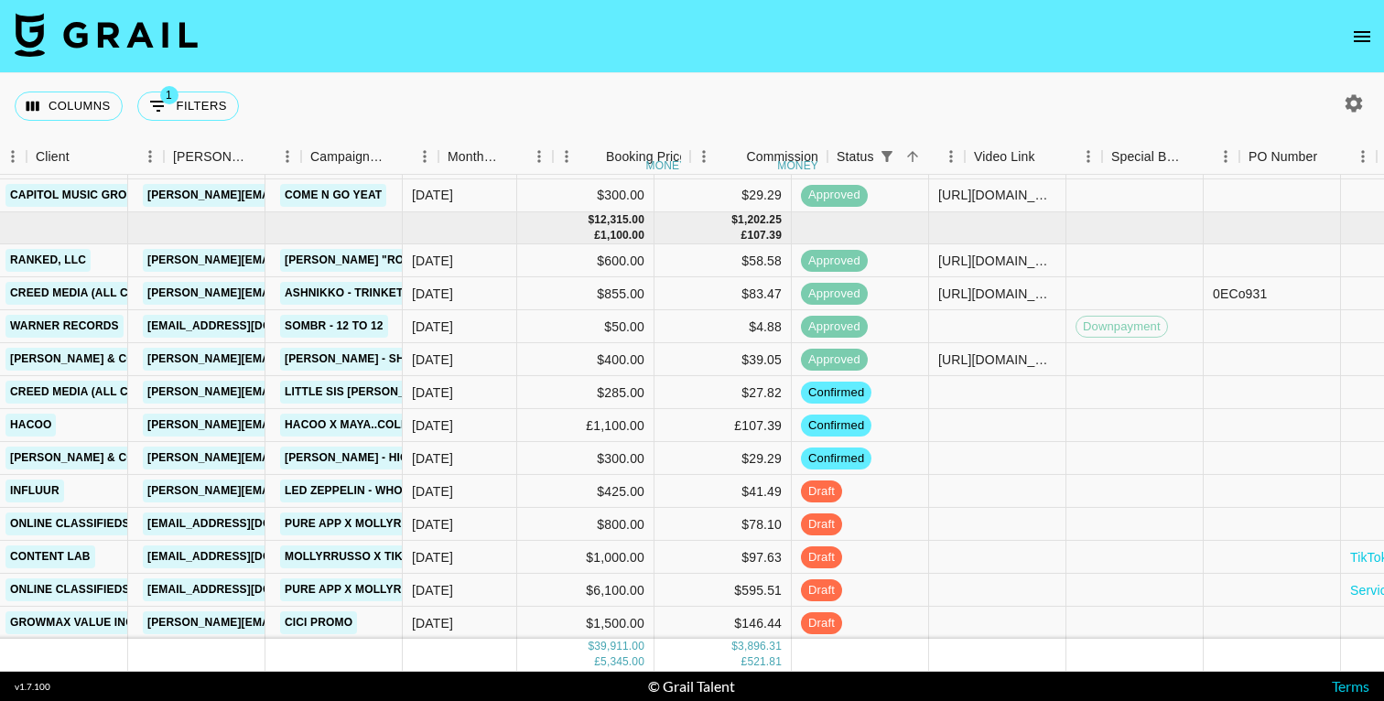
scroll to position [1410, 581]
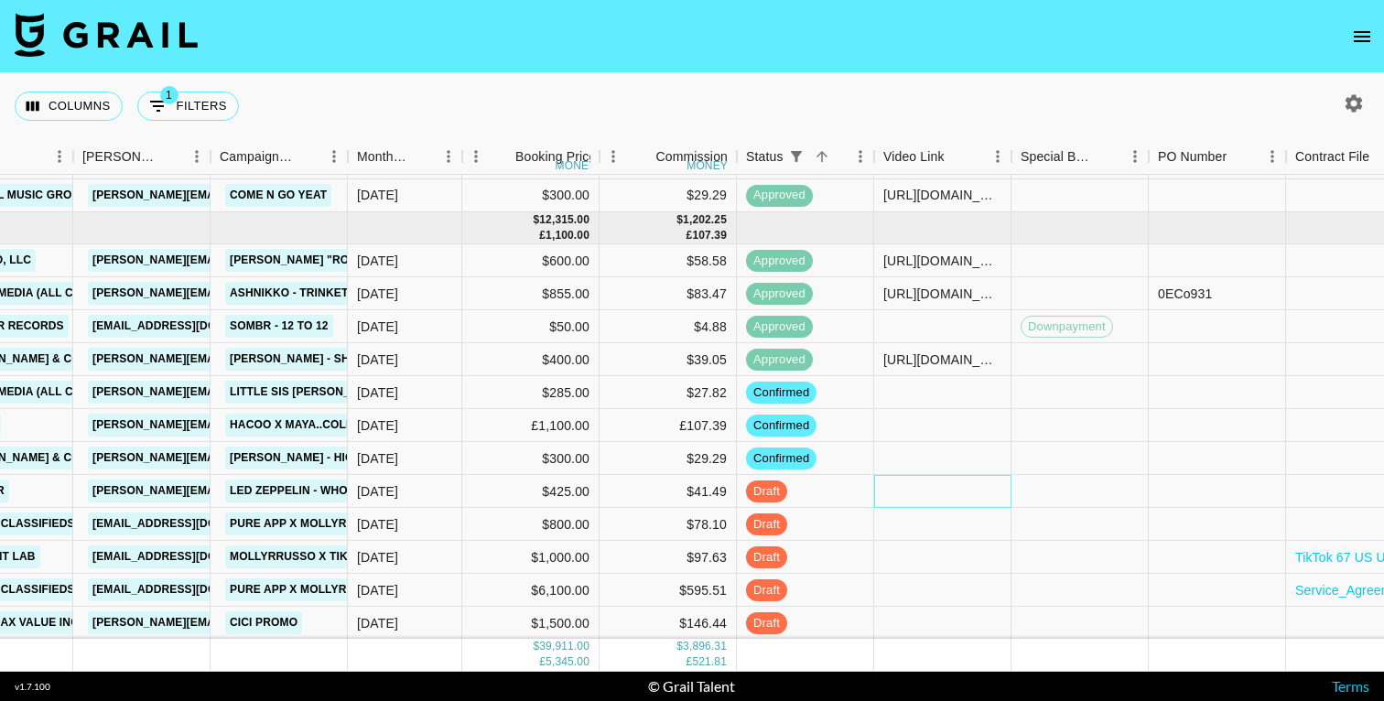
click at [949, 497] on div at bounding box center [942, 491] width 137 height 33
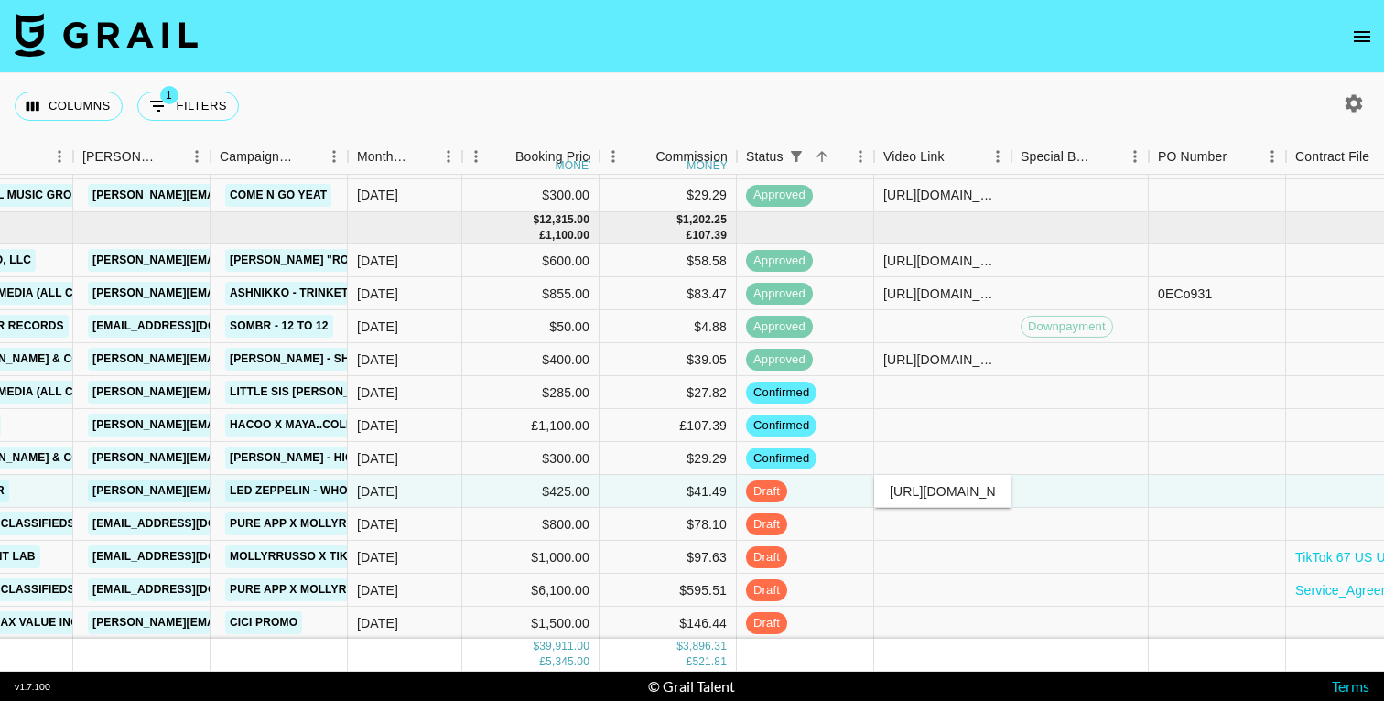
scroll to position [0, 413]
type input "[URL][DOMAIN_NAME]"
click at [1054, 489] on div at bounding box center [1079, 491] width 137 height 33
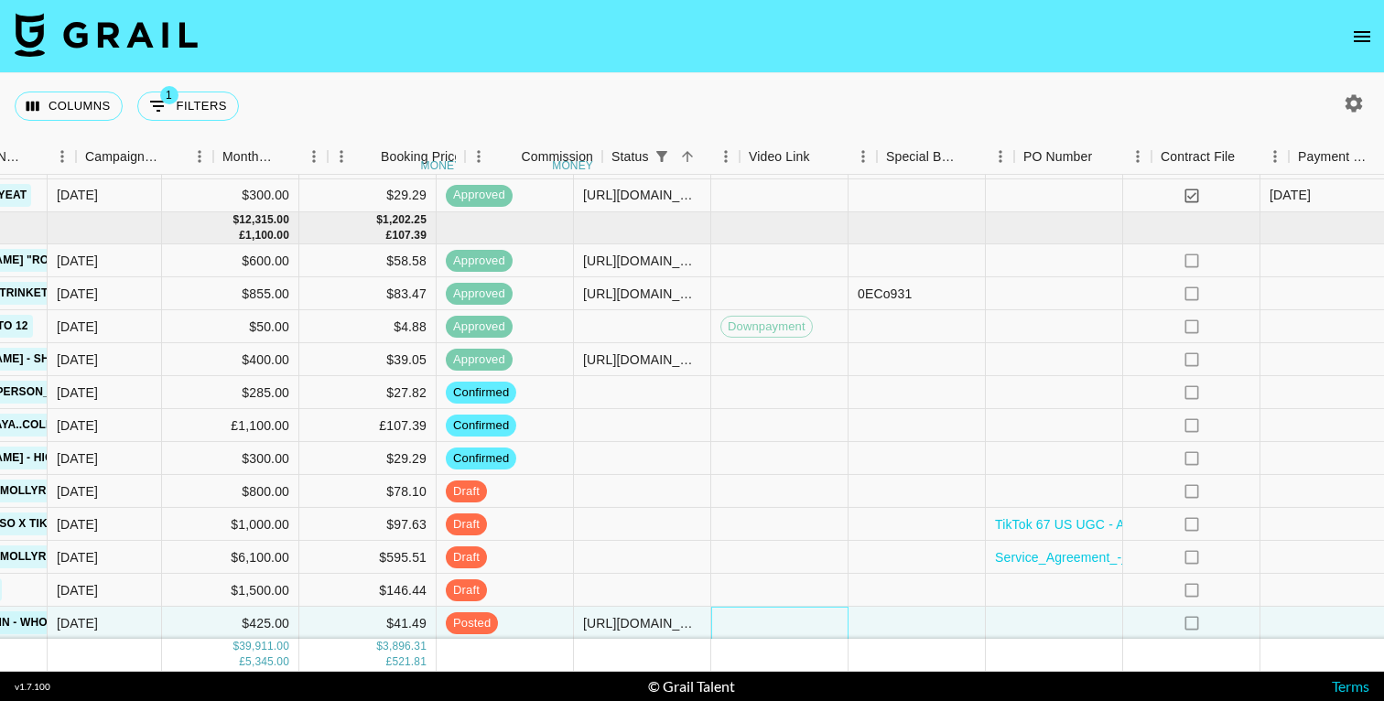
scroll to position [1410, 1105]
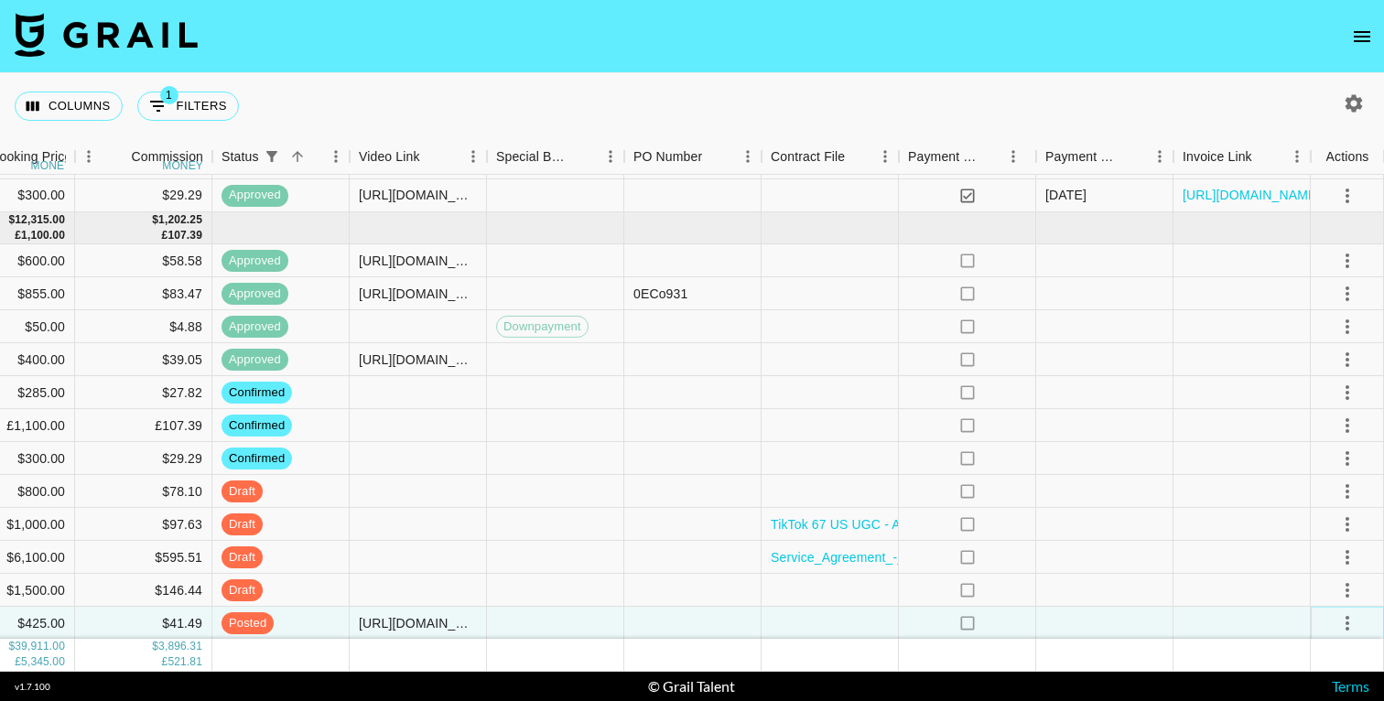
click at [1351, 622] on icon "select merge strategy" at bounding box center [1347, 623] width 22 height 22
click at [1334, 585] on div "Approve" at bounding box center [1307, 584] width 56 height 22
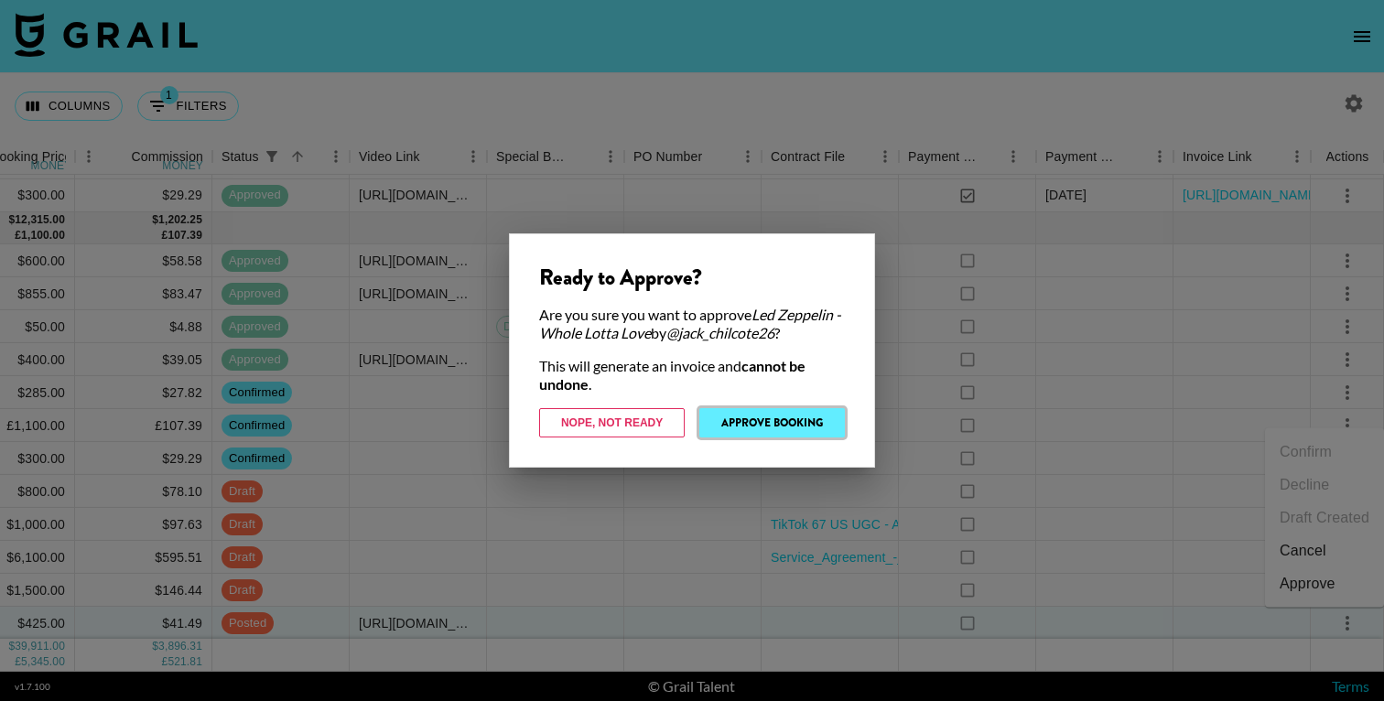
click at [804, 422] on button "Approve Booking" at bounding box center [771, 422] width 145 height 29
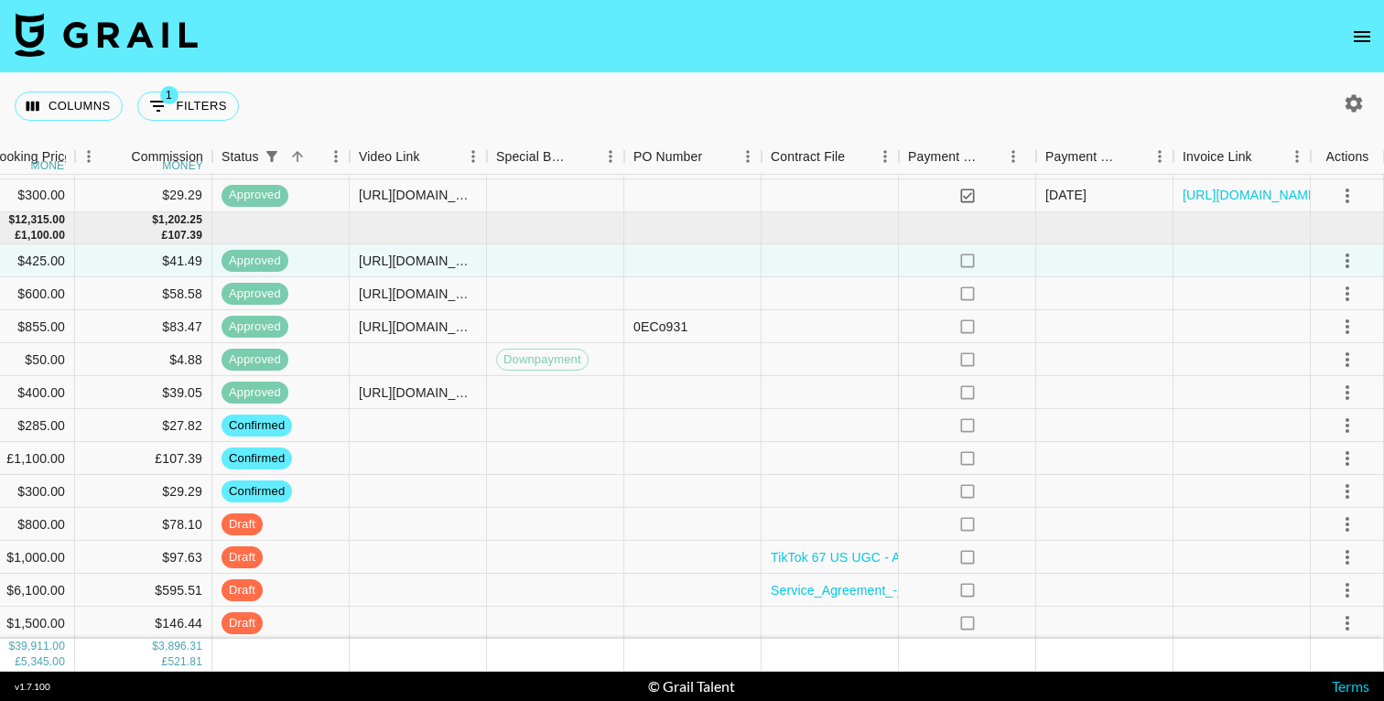
click at [878, 80] on div "Columns 1 Filters + Booking" at bounding box center [692, 106] width 1384 height 66
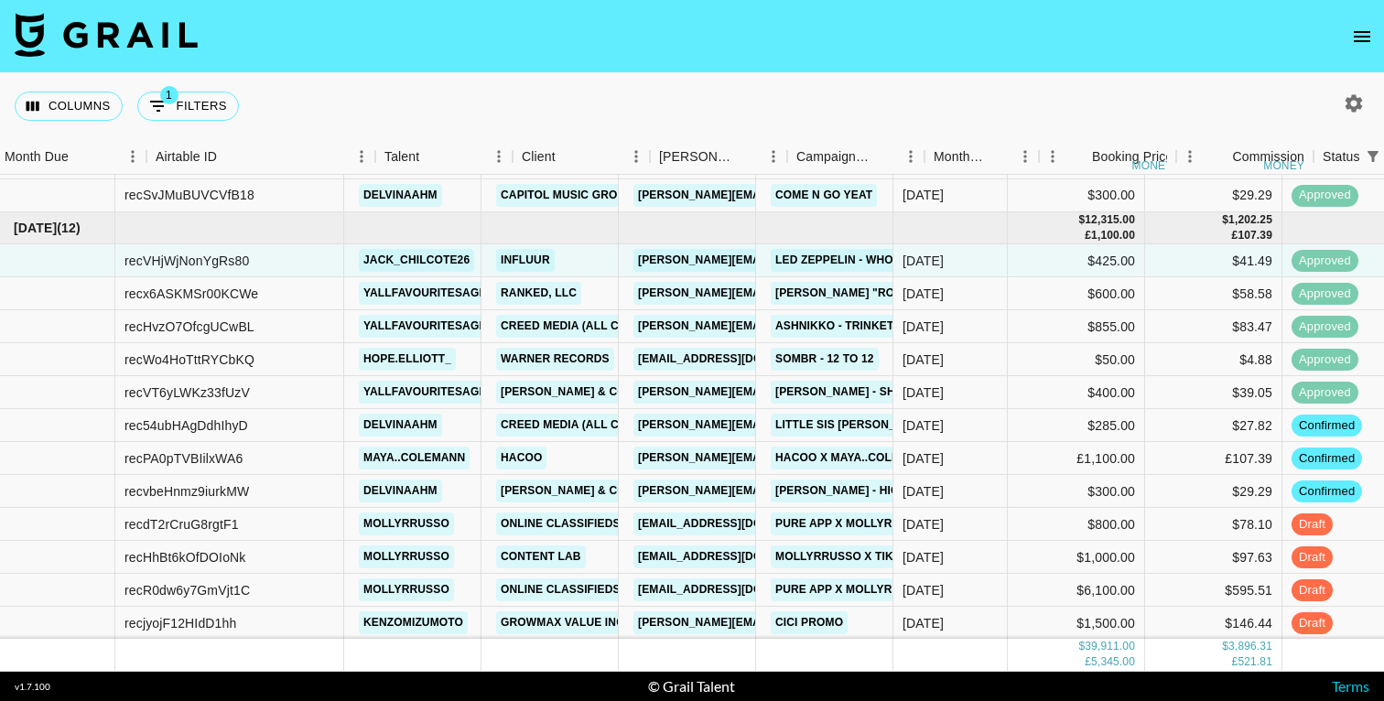
scroll to position [1410, 43]
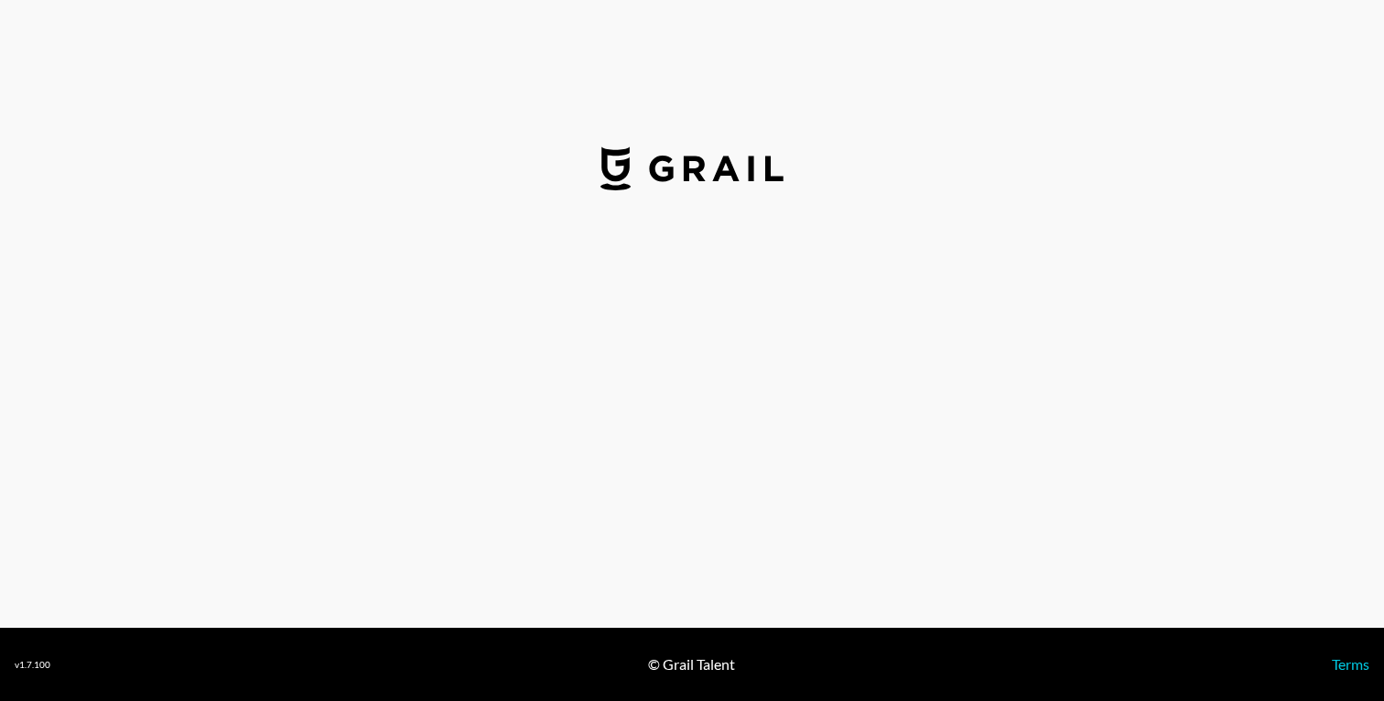
select select "USD"
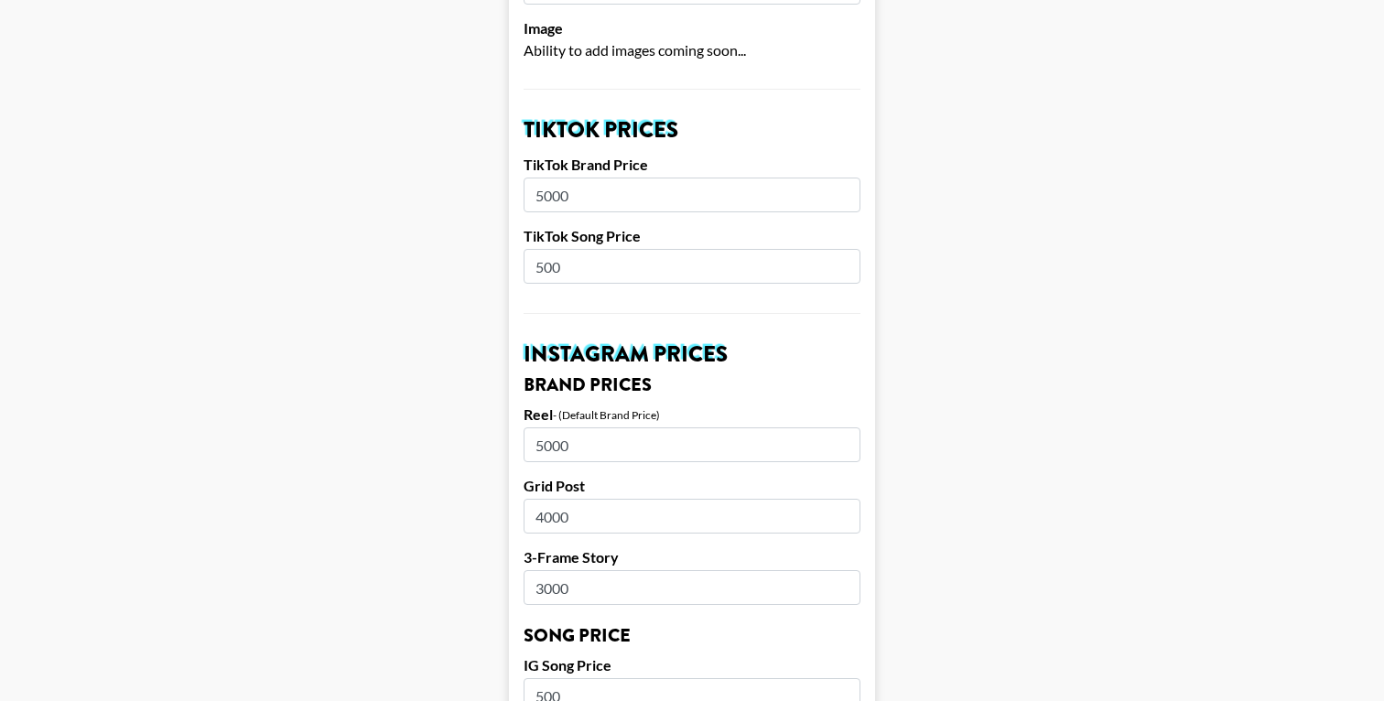
scroll to position [638, 0]
